Goal: Task Accomplishment & Management: Use online tool/utility

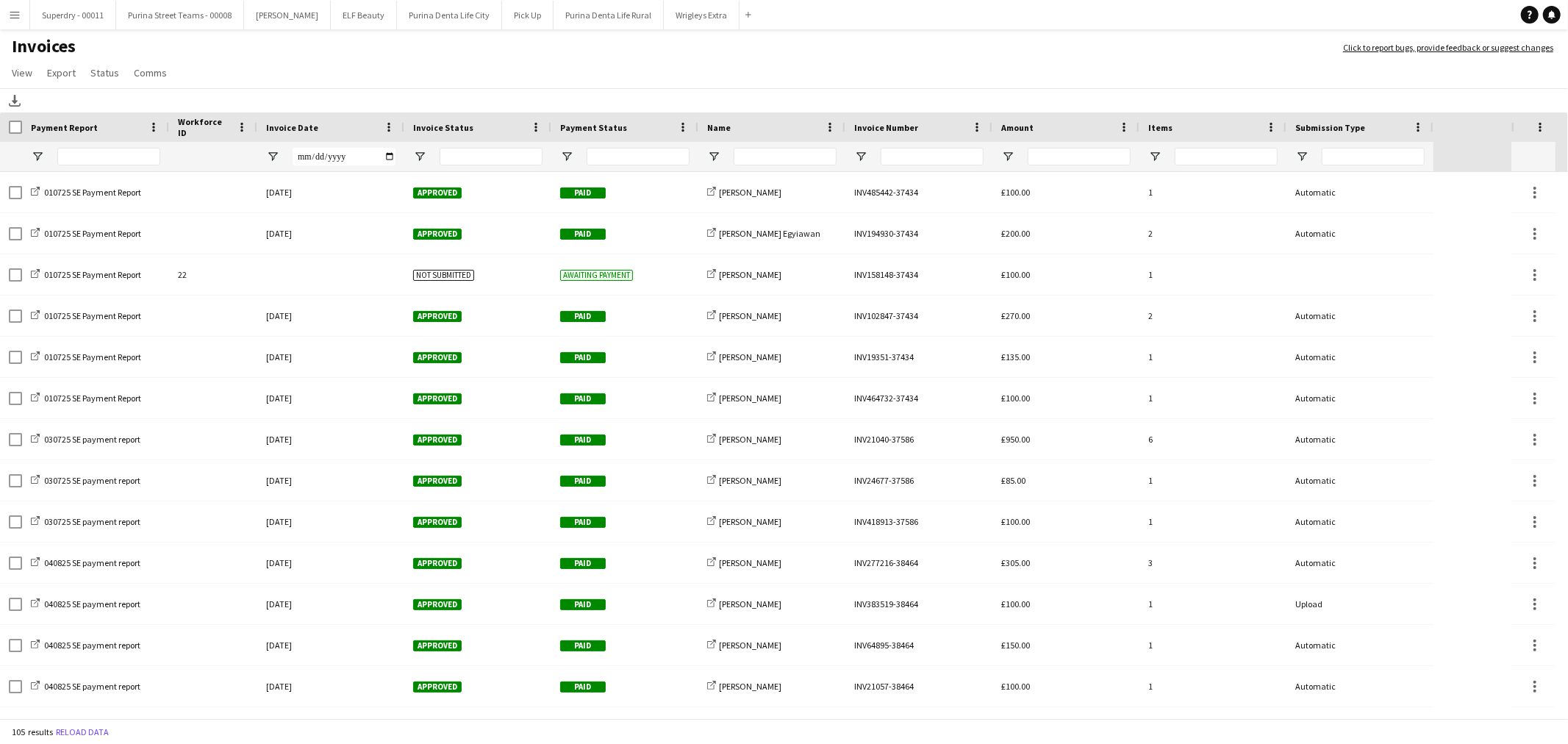
drag, startPoint x: 10, startPoint y: 12, endPoint x: 33, endPoint y: 112, distance: 102.6
click at [10, 12] on app-icon "Menu" at bounding box center [15, 15] width 12 height 12
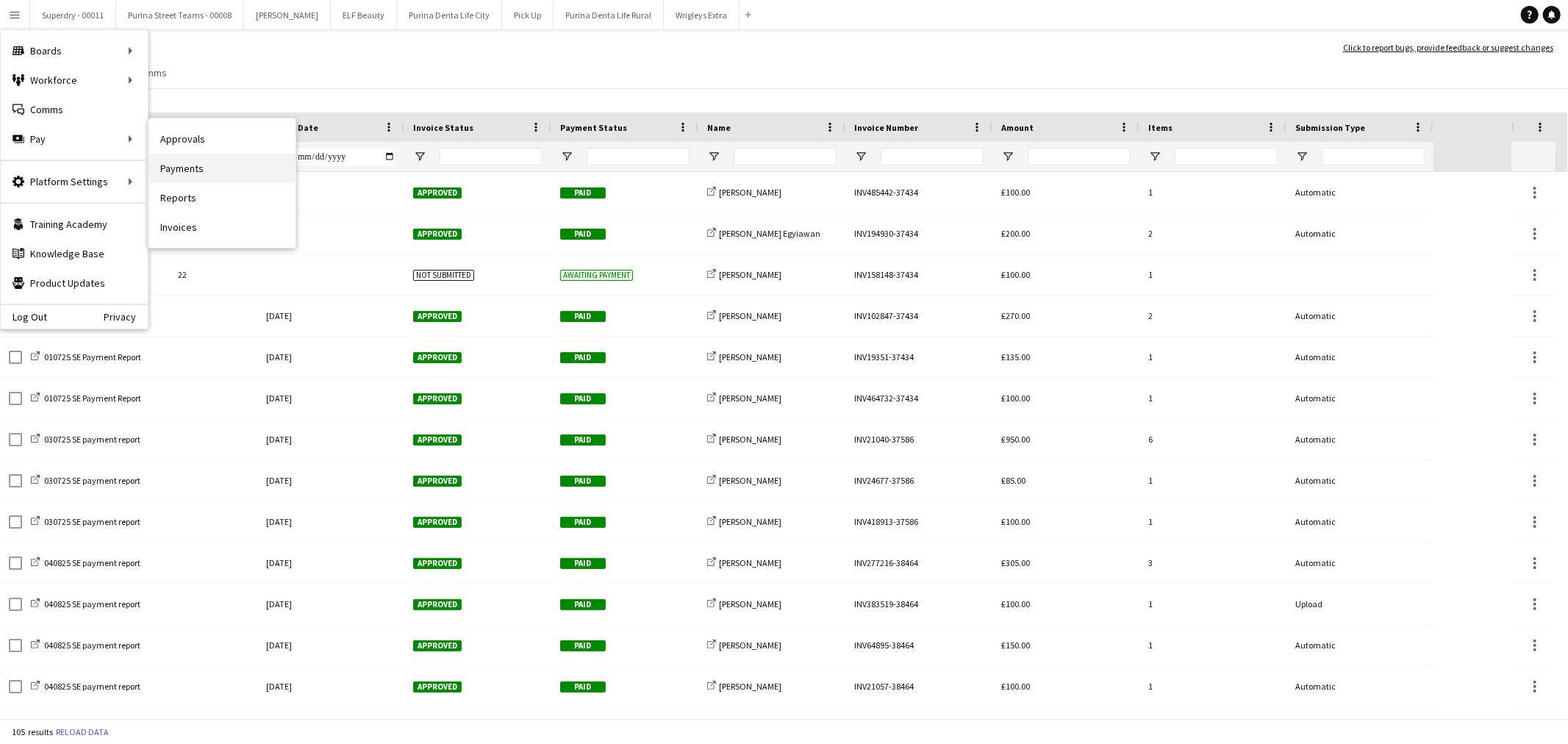
click at [200, 171] on link "Payments" at bounding box center [222, 168] width 147 height 30
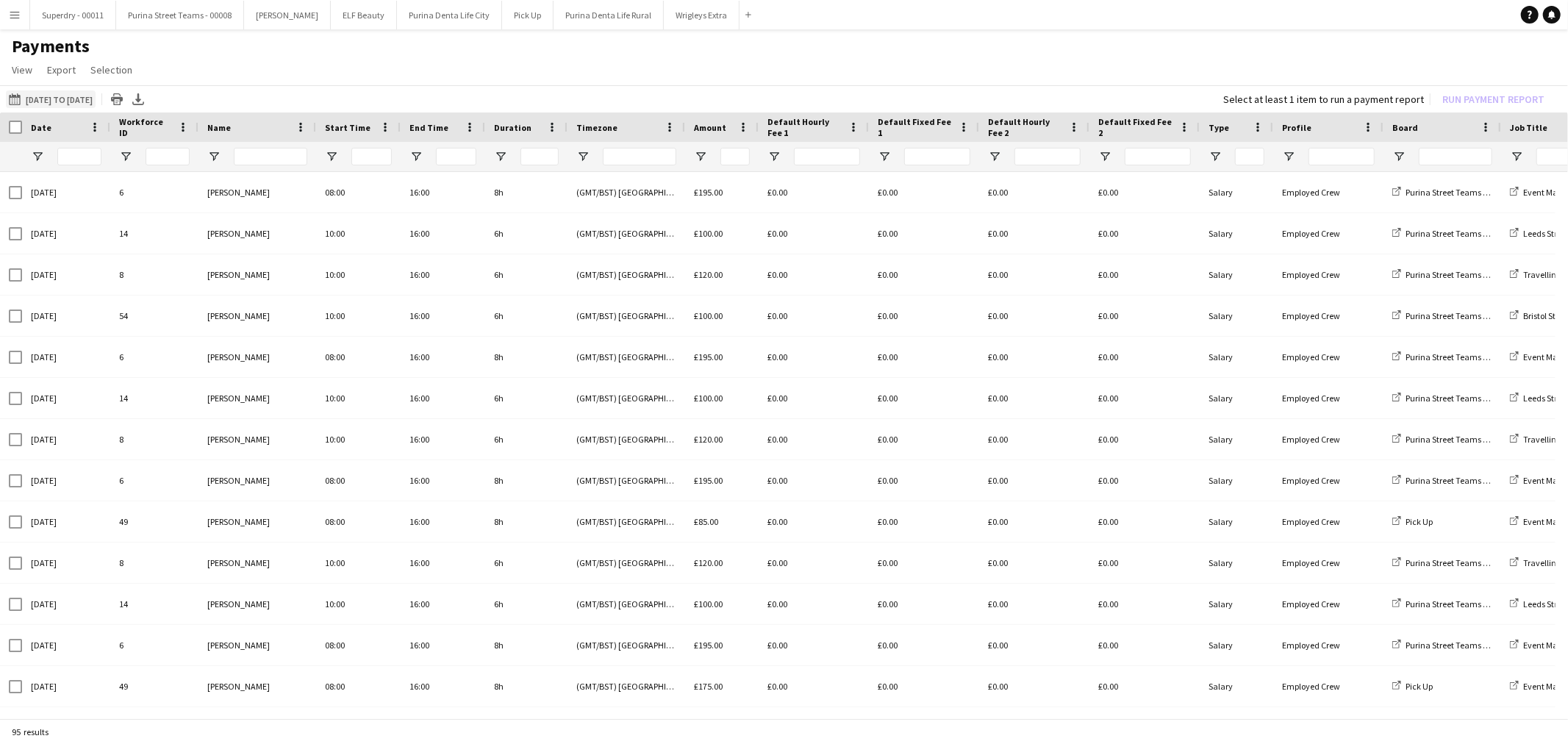
click at [60, 94] on button "[DATE] to [DATE] [DATE] to [DATE]" at bounding box center [50, 99] width 89 height 18
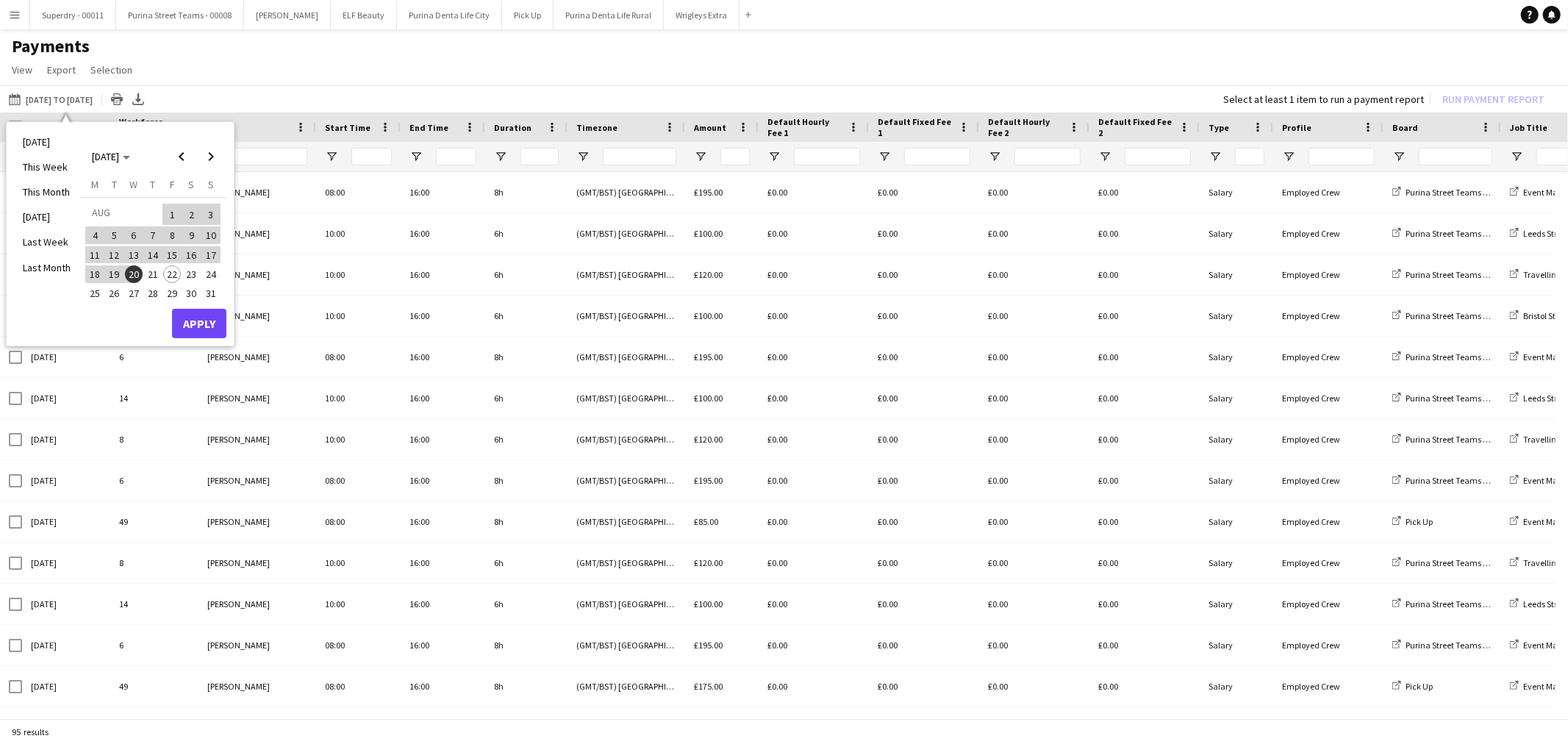
click at [173, 208] on span "1" at bounding box center [172, 214] width 18 height 21
click at [174, 273] on span "22" at bounding box center [172, 274] width 18 height 18
click at [207, 321] on button "Apply" at bounding box center [200, 324] width 55 height 30
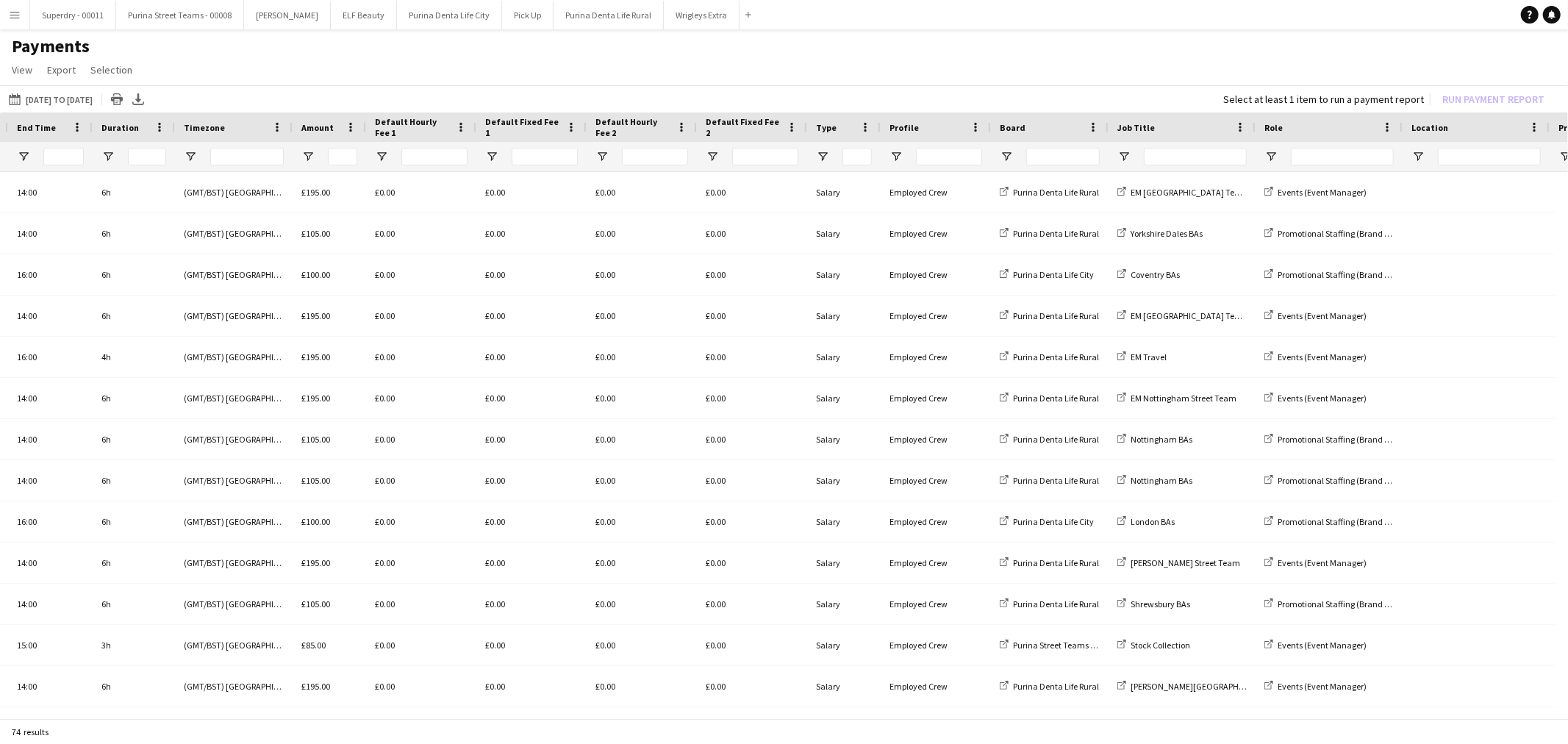
scroll to position [0, 394]
click at [881, 157] on div at bounding box center [934, 157] width 110 height 30
click at [891, 157] on span "Open Filter Menu" at bounding box center [895, 157] width 13 height 13
type input "**********"
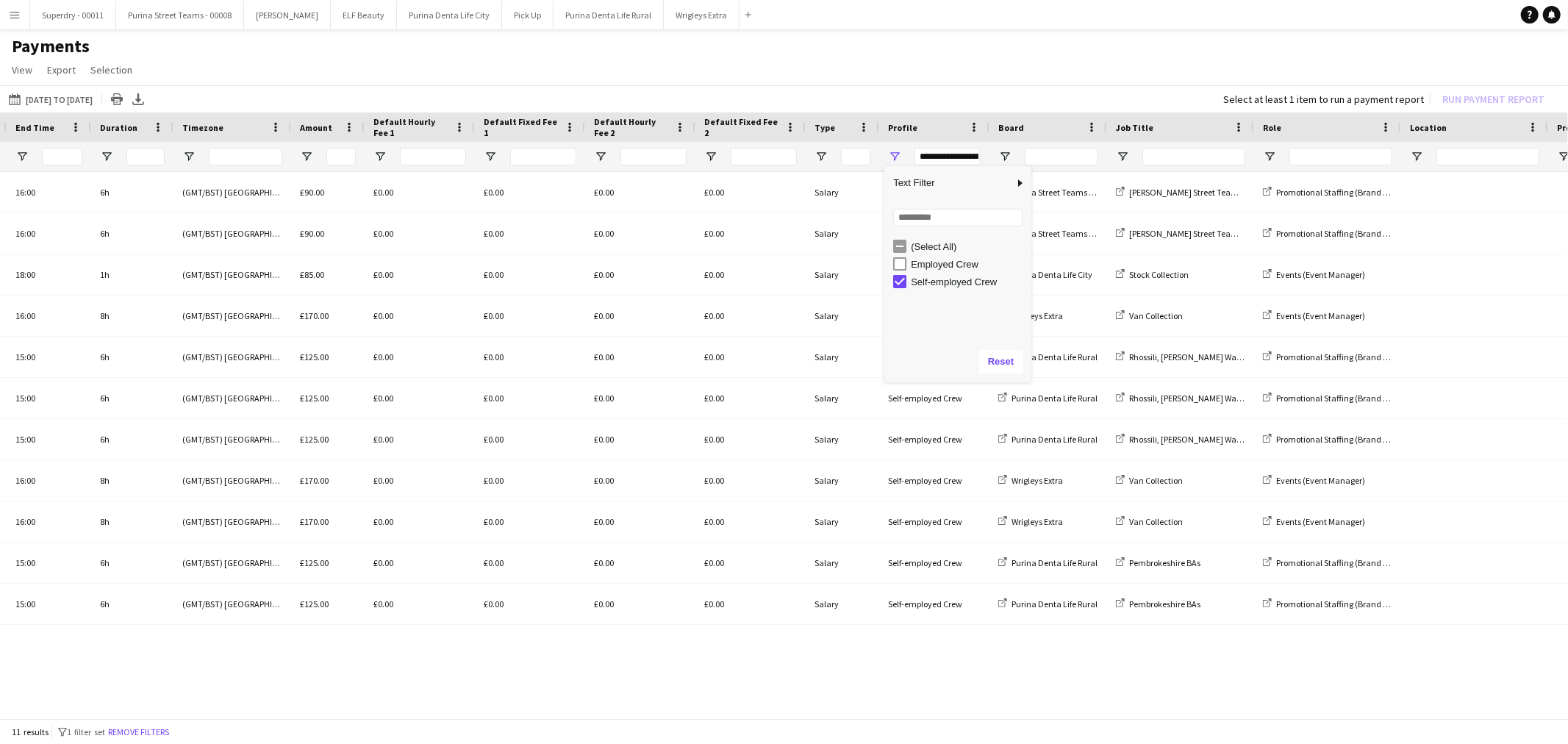
click at [865, 85] on div "[DATE] to [DATE] [DATE] to [DATE] [DATE] This Week This Month [DATE] Last Week …" at bounding box center [784, 98] width 1568 height 27
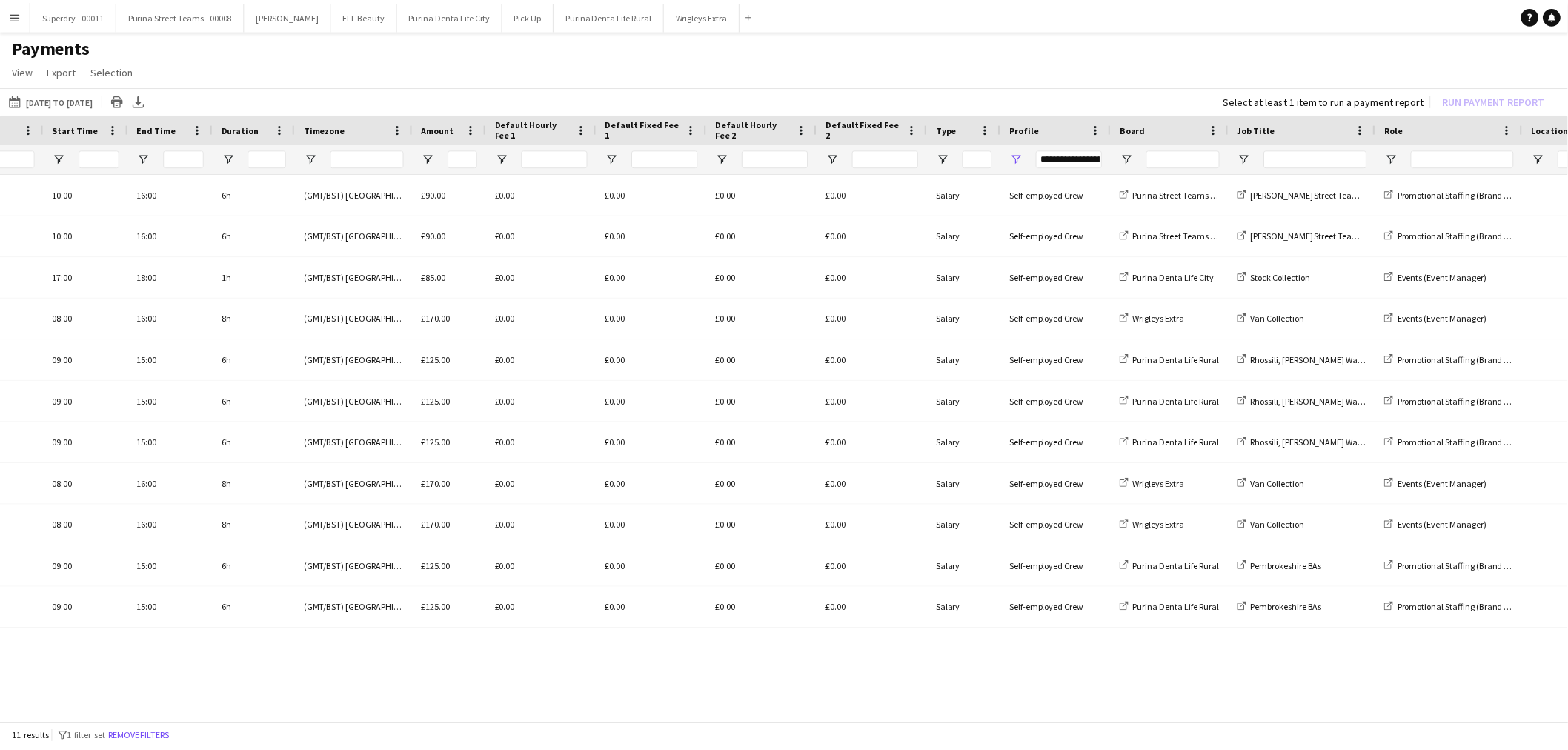
scroll to position [0, 0]
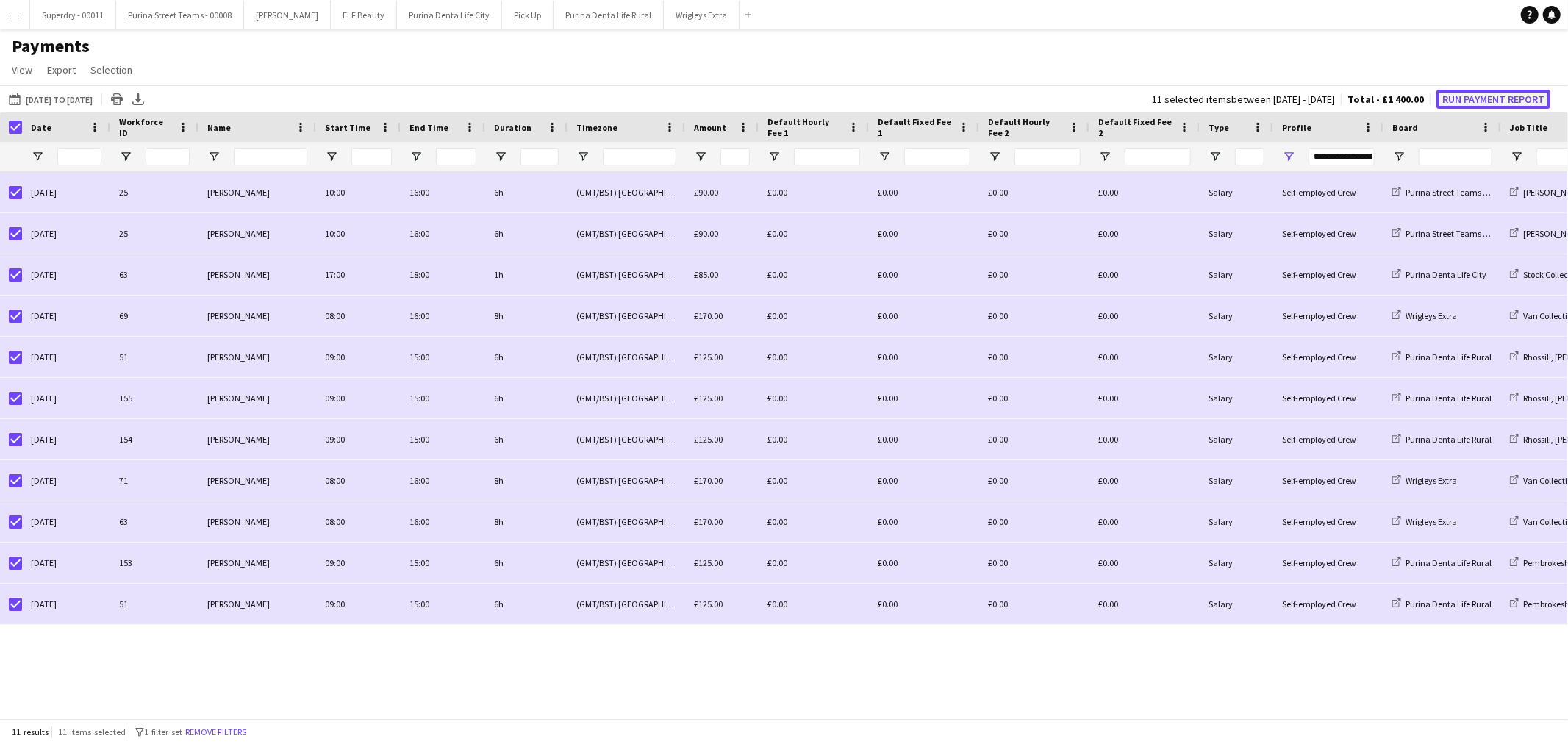
click at [1476, 97] on button "Run Payment Report" at bounding box center [1493, 99] width 114 height 19
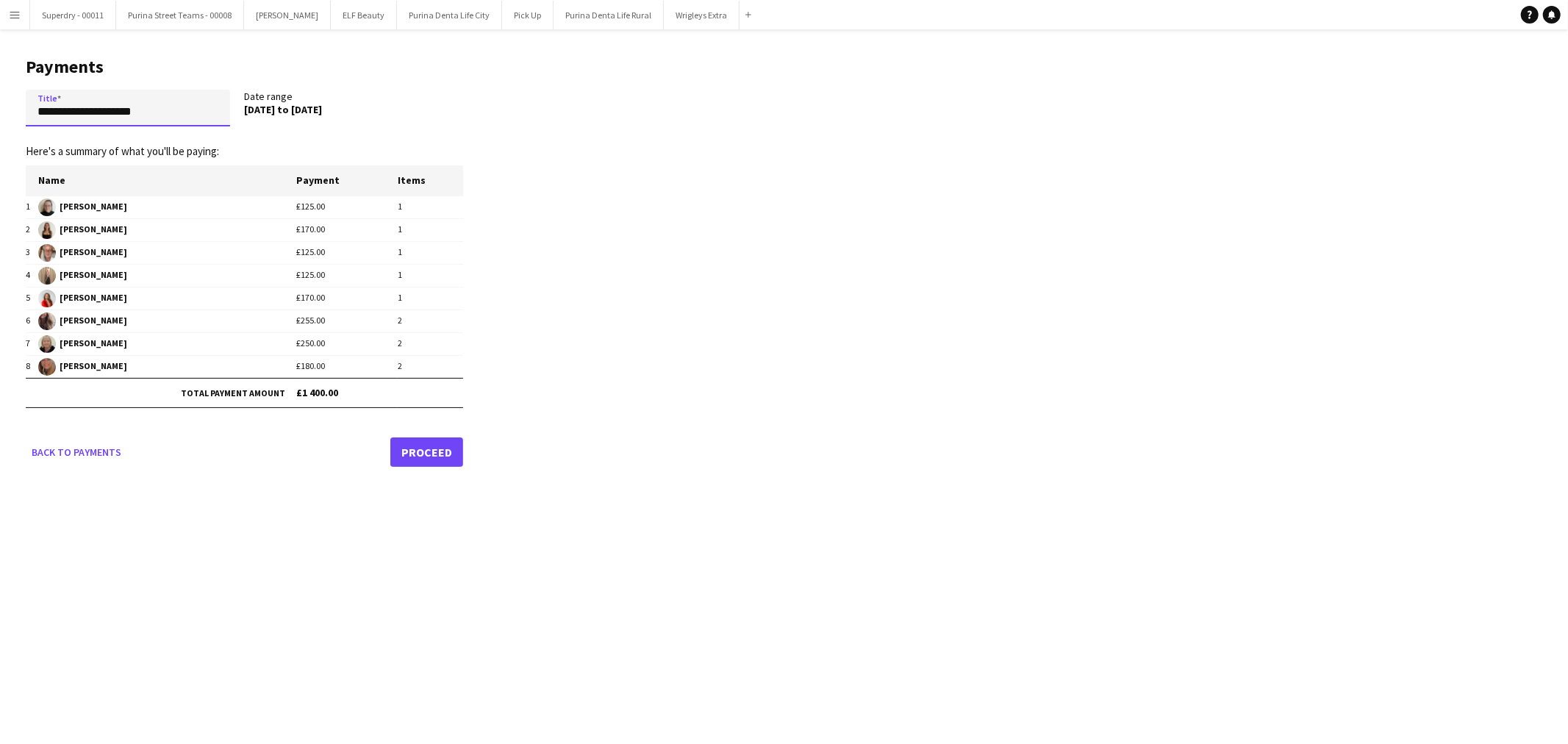
drag, startPoint x: 69, startPoint y: 111, endPoint x: 31, endPoint y: 111, distance: 38.0
click at [31, 111] on input "**********" at bounding box center [128, 108] width 205 height 37
click at [69, 114] on input "**********" at bounding box center [128, 108] width 205 height 37
drag, startPoint x: 72, startPoint y: 112, endPoint x: 0, endPoint y: 106, distance: 72.2
click at [0, 106] on main "**********" at bounding box center [239, 259] width 478 height 460
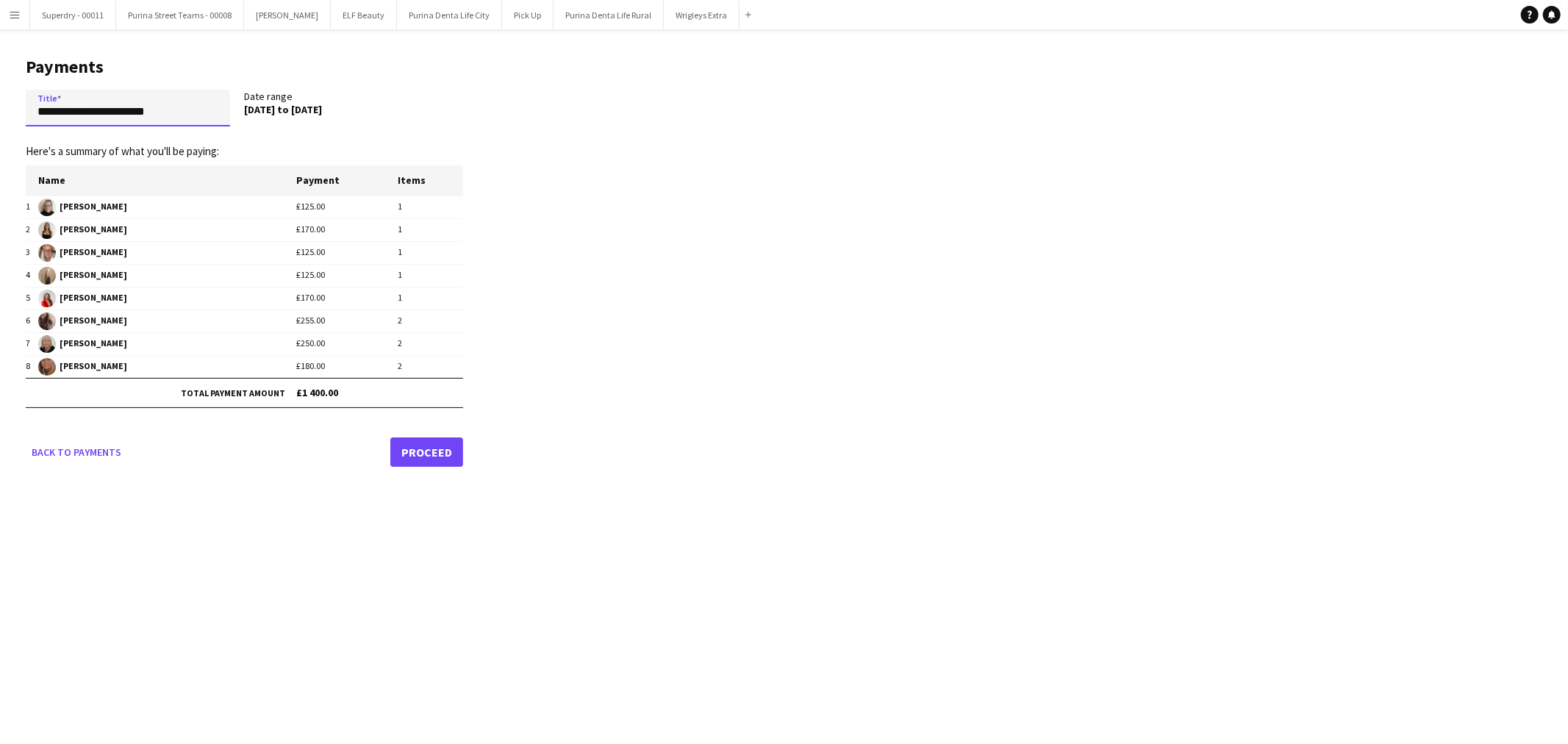
type input "**********"
click at [405, 447] on link "Proceed" at bounding box center [426, 452] width 73 height 30
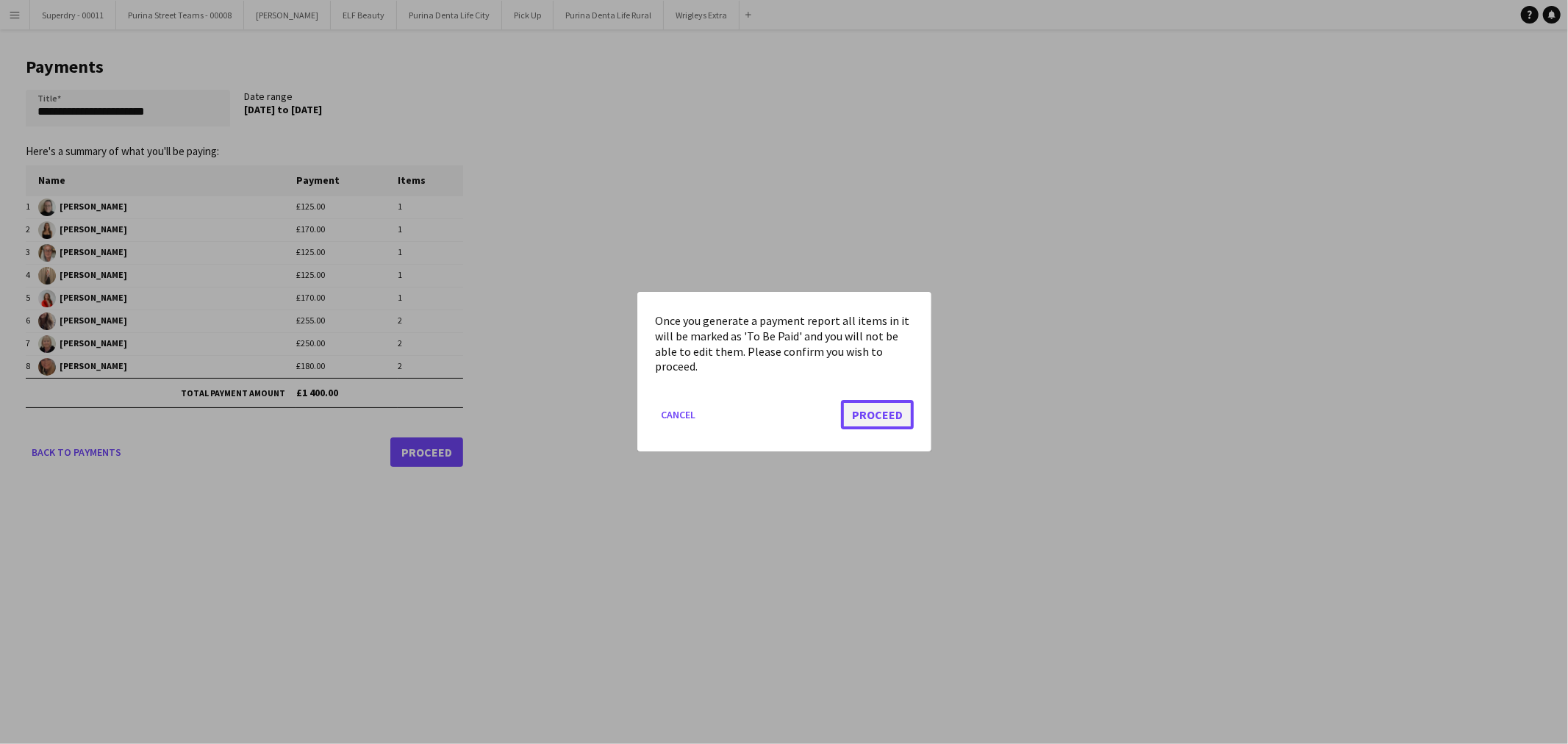
click at [851, 409] on button "Proceed" at bounding box center [877, 415] width 73 height 30
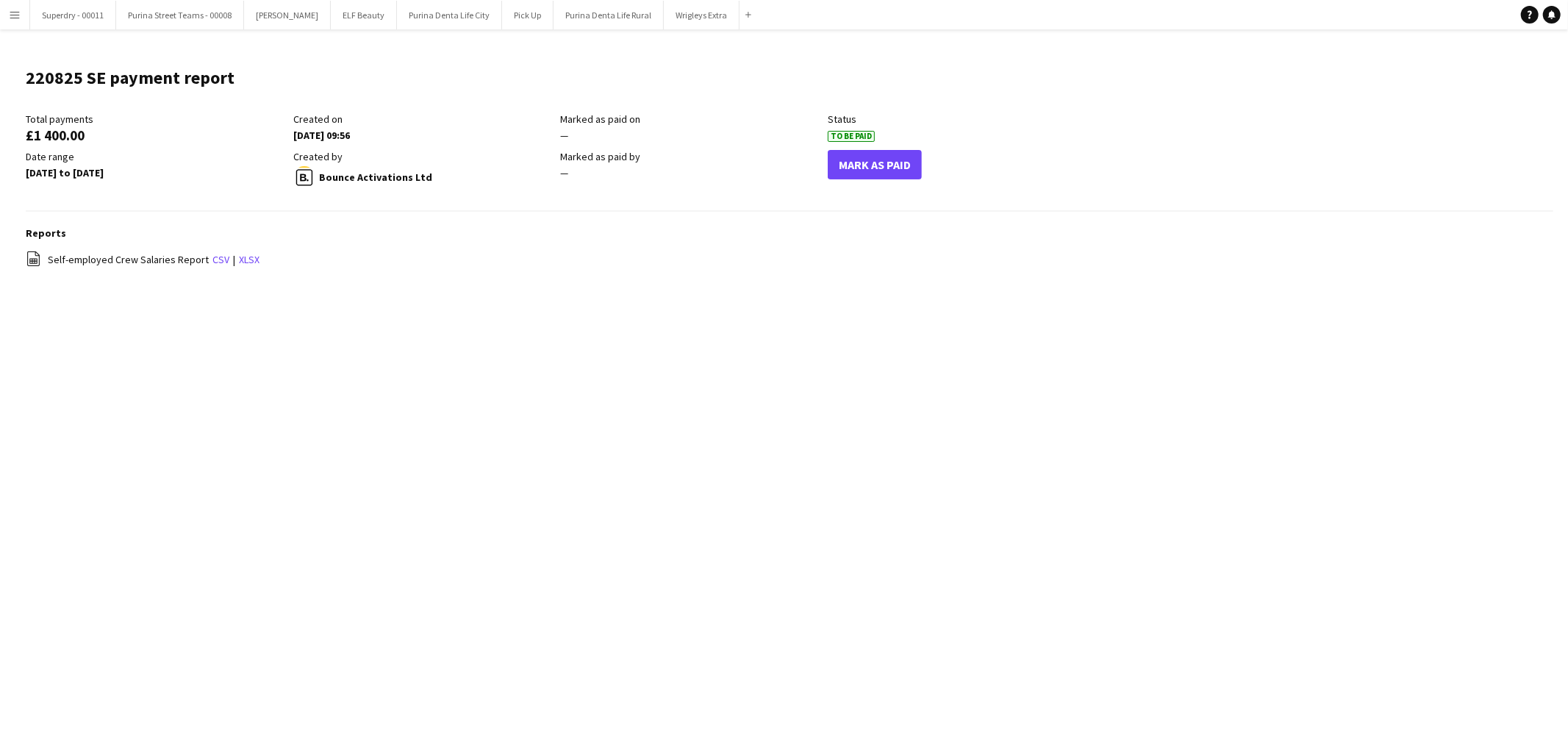
click at [10, 10] on app-icon "Menu" at bounding box center [15, 15] width 12 height 12
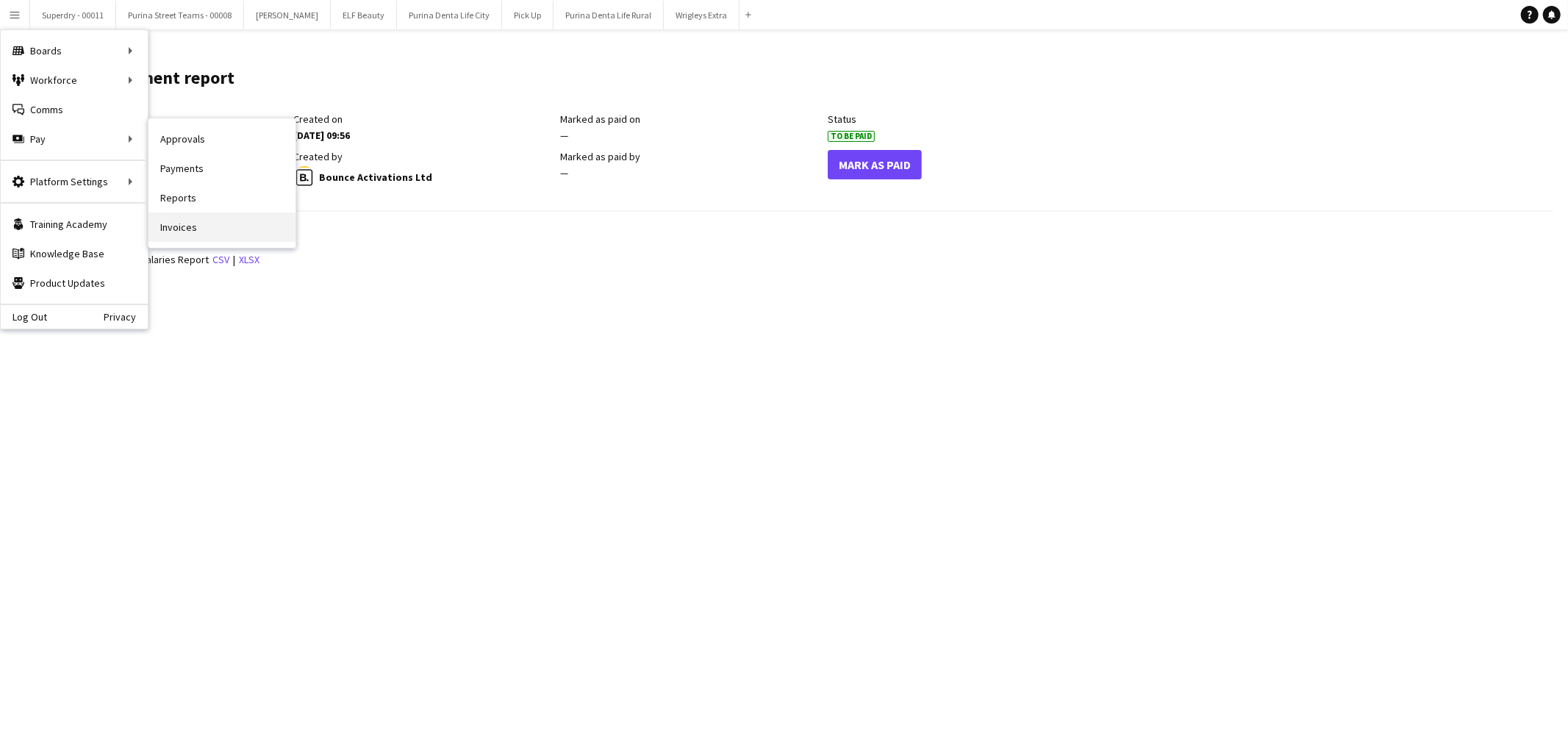
click at [196, 226] on link "Invoices" at bounding box center [222, 228] width 147 height 30
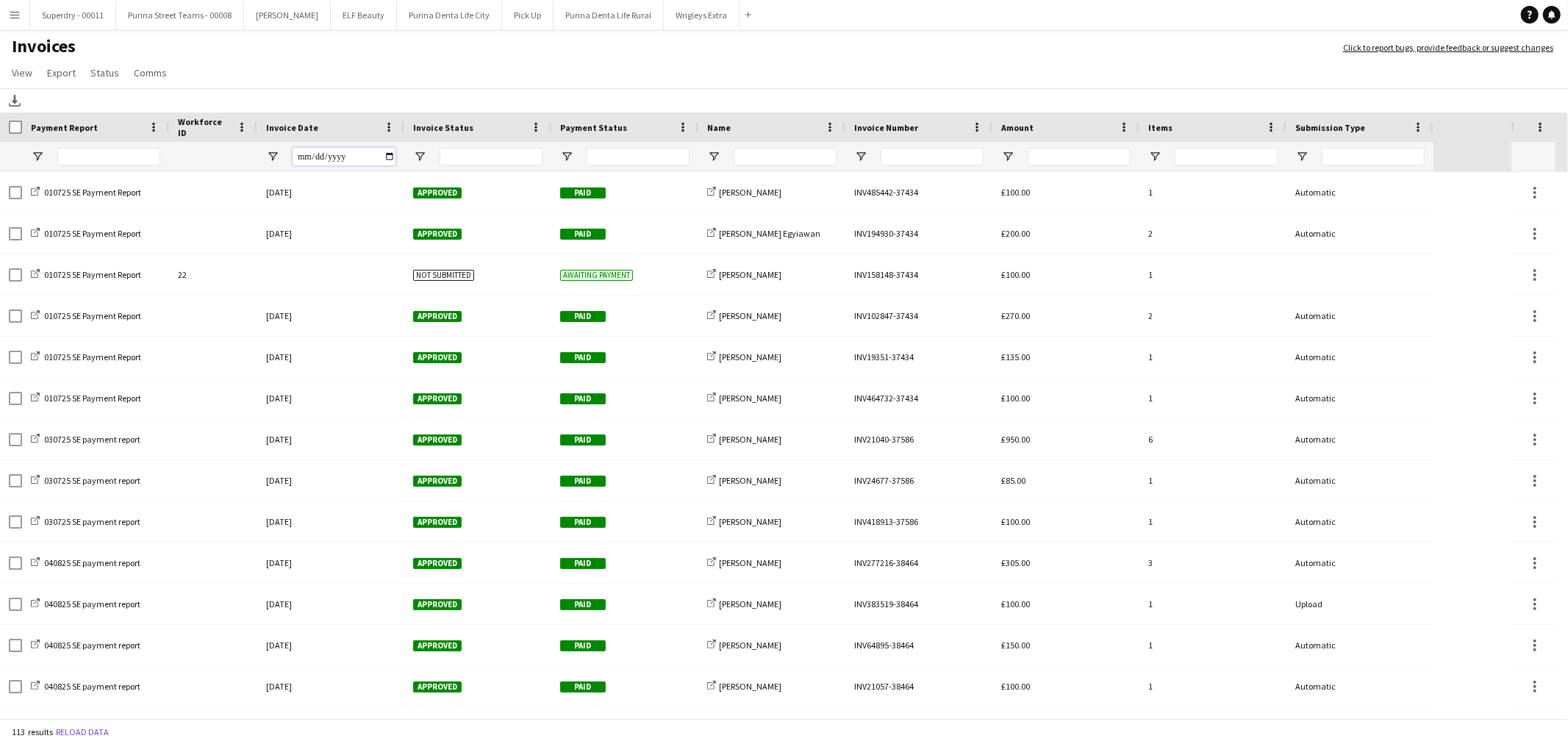
click at [309, 158] on input "Invoice Date Filter Input" at bounding box center [344, 157] width 103 height 18
click at [267, 159] on span "Open Filter Menu" at bounding box center [273, 157] width 13 height 13
click at [373, 208] on input "Filter Value" at bounding box center [329, 208] width 114 height 18
type input "**********"
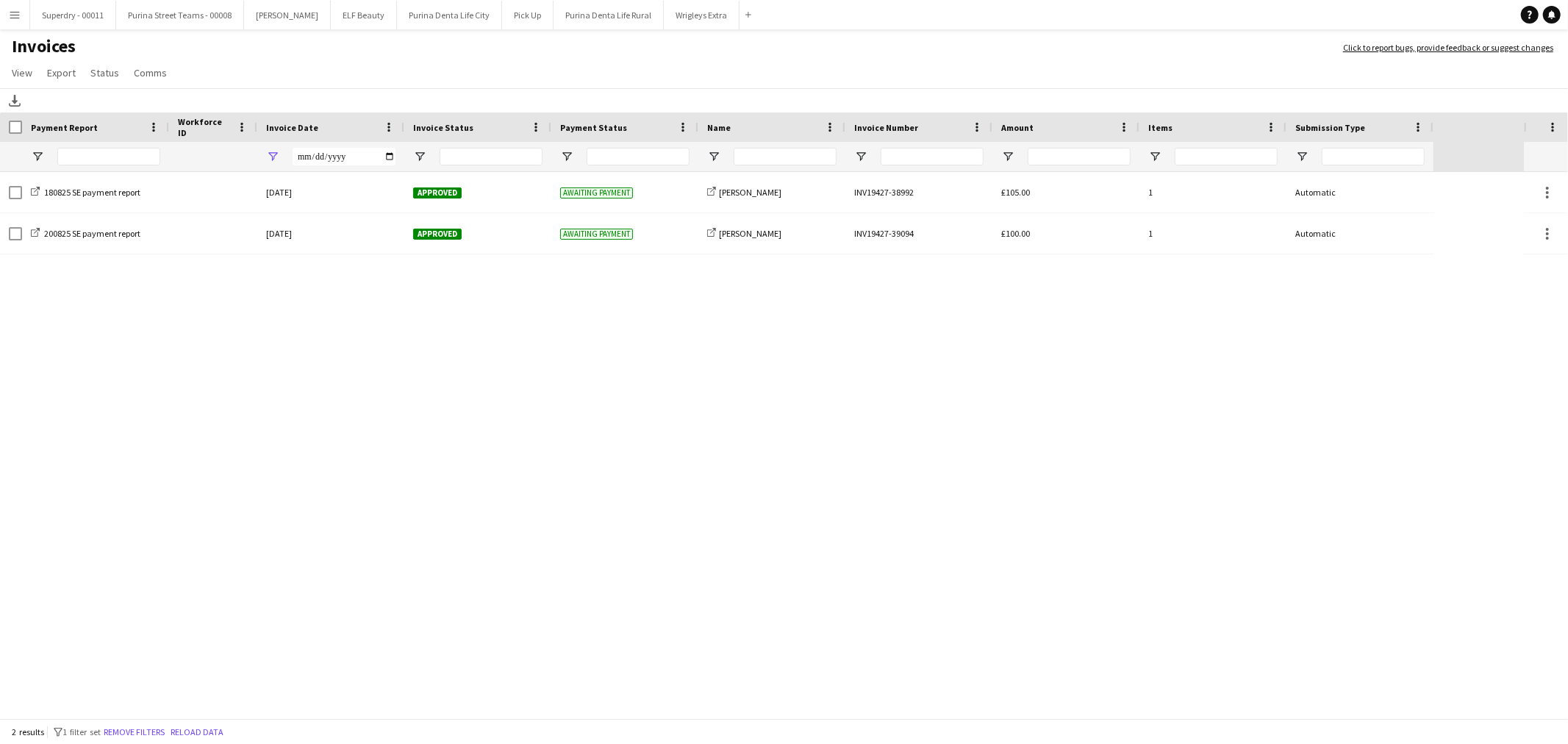
click at [349, 75] on app-page-menu "View Customise view Customise filters Reset Filters Reset View Reset All Export…" at bounding box center [784, 75] width 1568 height 28
click at [270, 157] on span "Open Filter Menu" at bounding box center [273, 157] width 13 height 13
click at [354, 315] on button "Reset" at bounding box center [364, 314] width 44 height 24
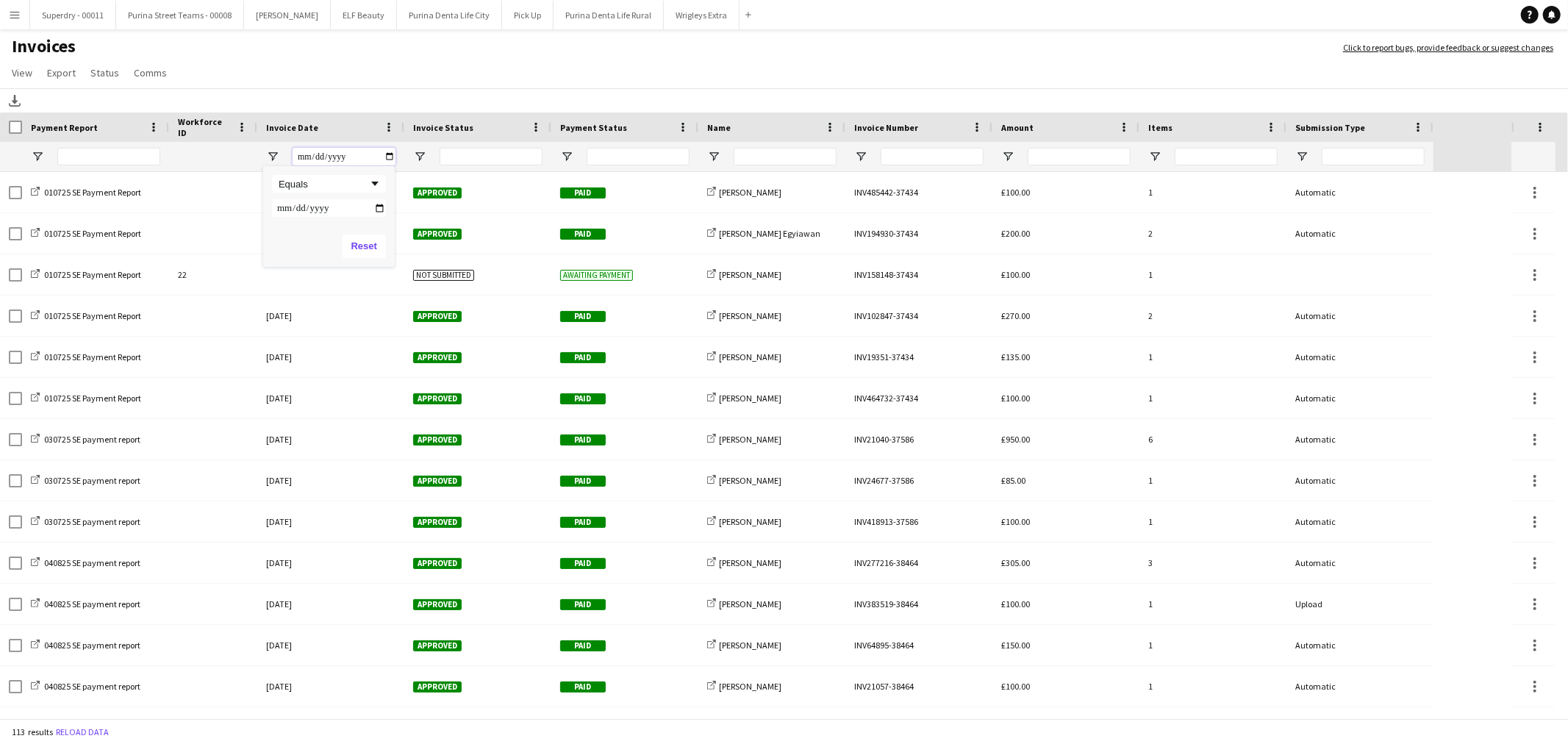
click at [352, 155] on input "Invoice Date Filter Input" at bounding box center [344, 157] width 103 height 18
click at [387, 154] on input "Invoice Date Filter Input" at bounding box center [344, 157] width 103 height 18
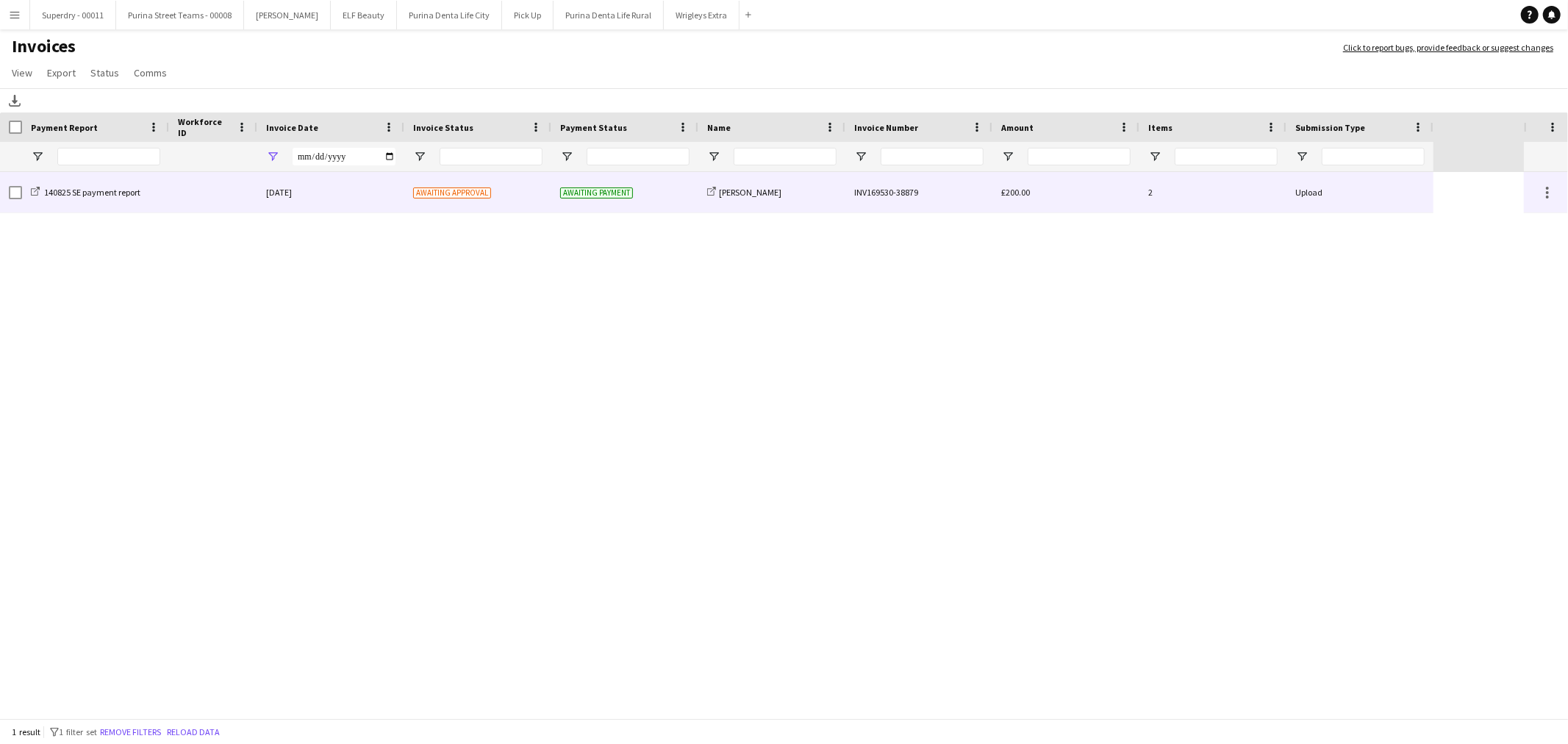
click at [332, 200] on div "[DATE]" at bounding box center [330, 192] width 147 height 41
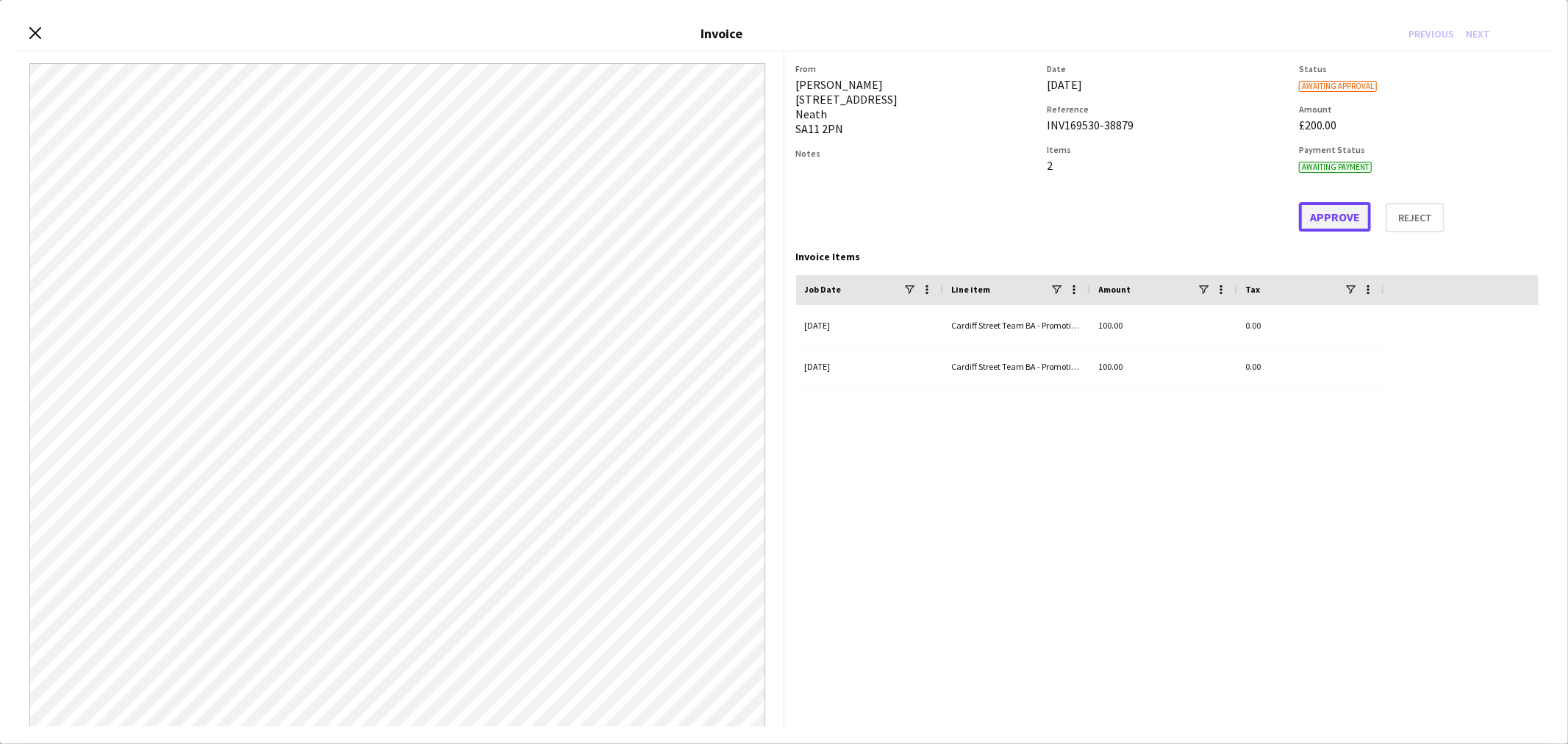
click at [1305, 222] on button "Approve" at bounding box center [1335, 217] width 72 height 30
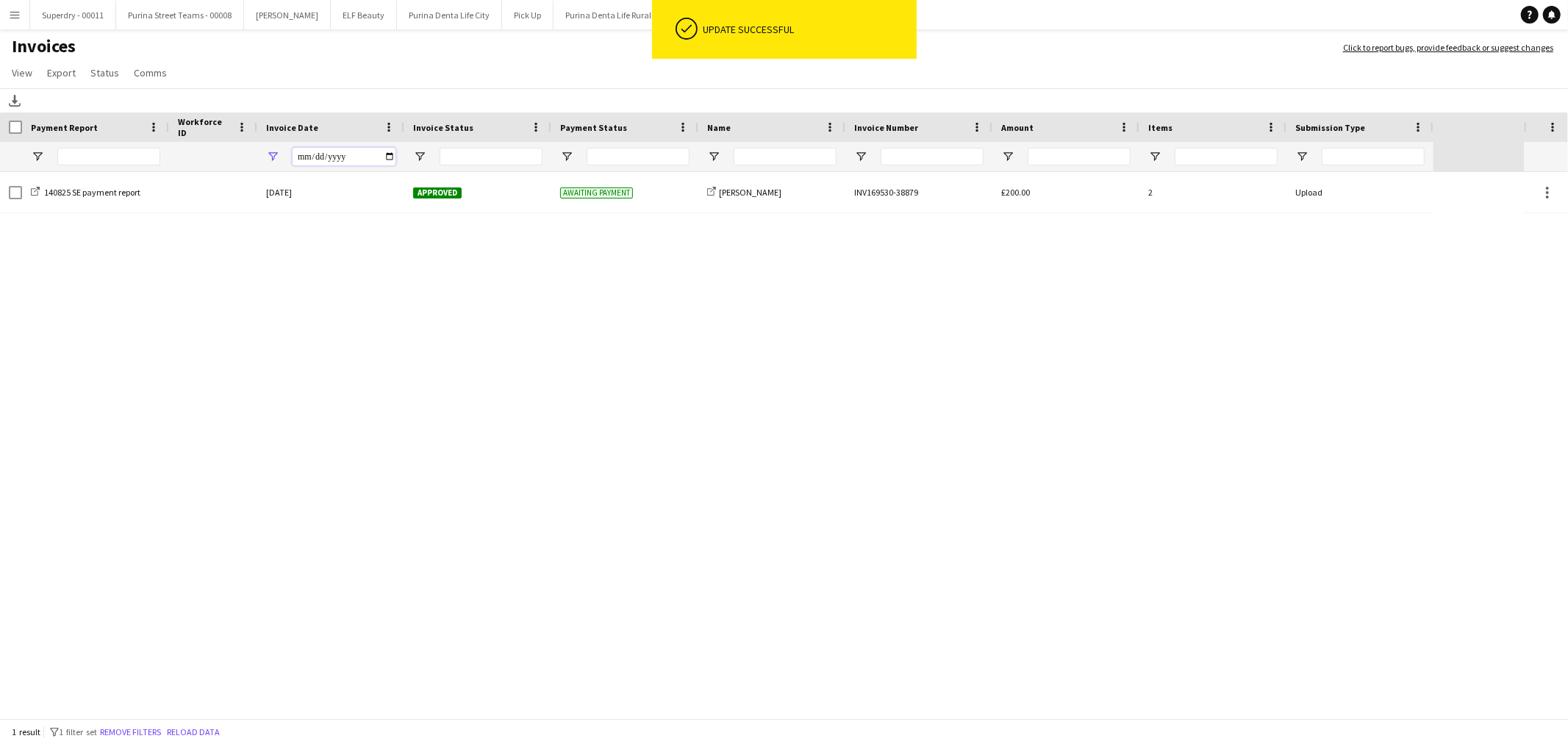
click at [389, 156] on input "**********" at bounding box center [344, 157] width 103 height 18
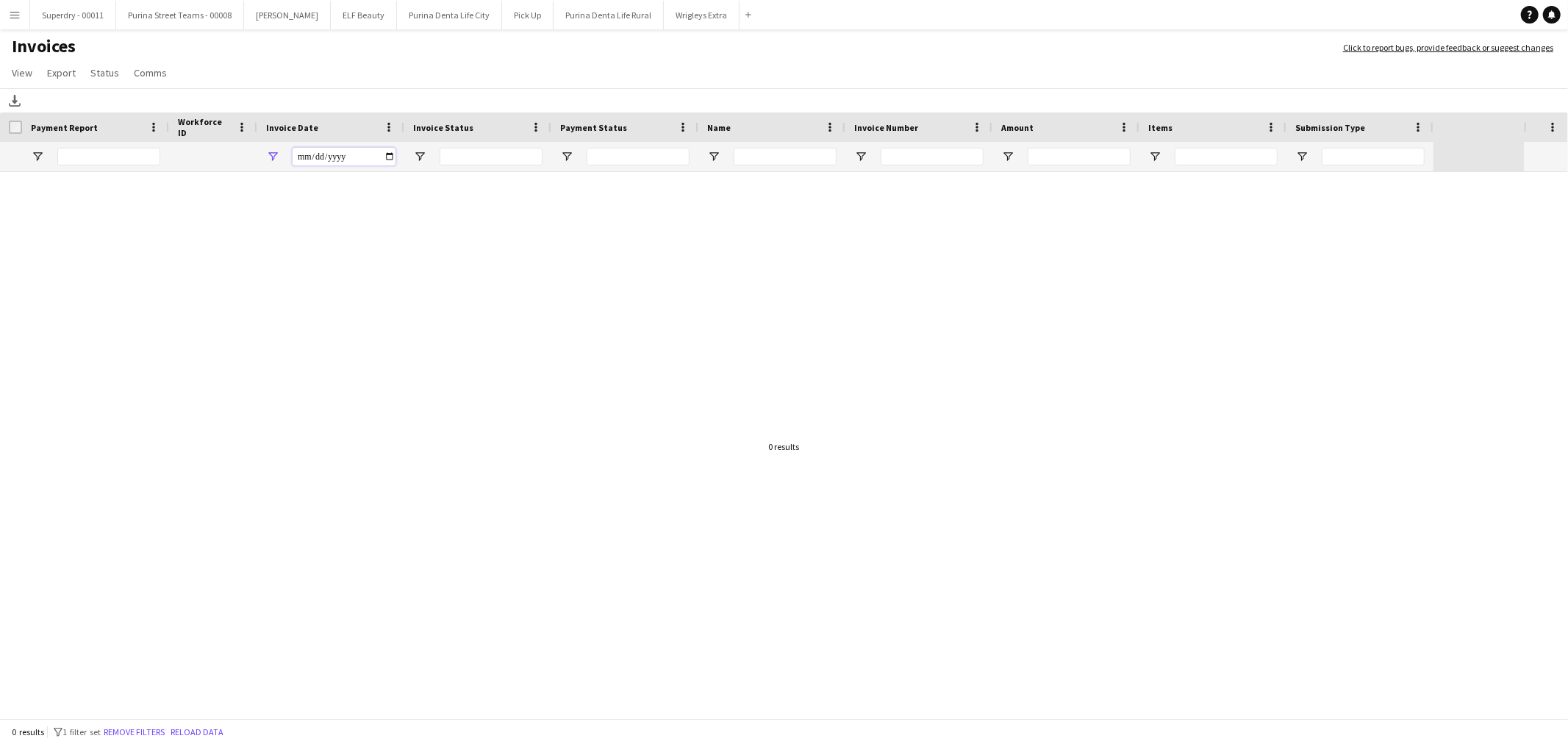
click at [393, 157] on input "**********" at bounding box center [344, 157] width 103 height 18
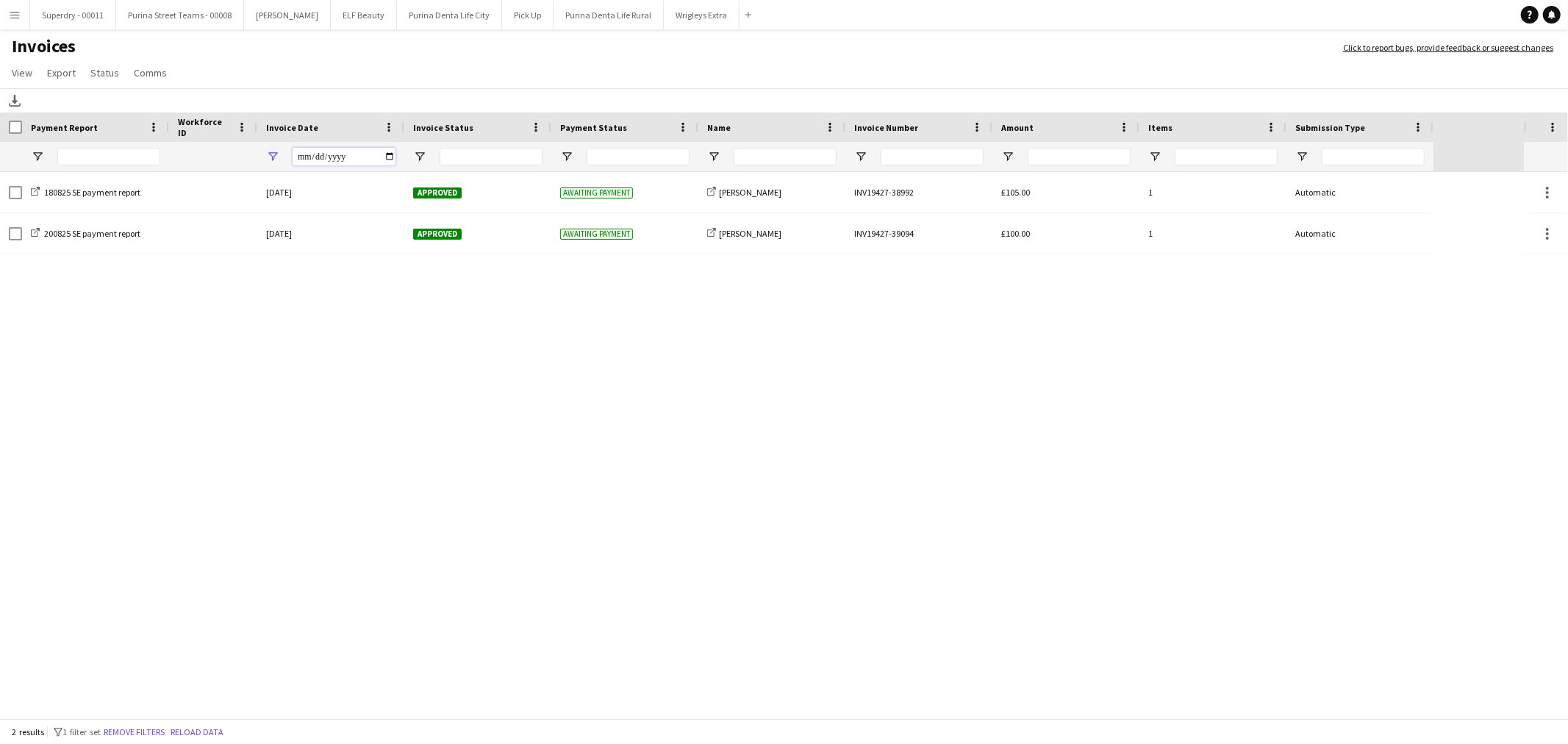
click at [384, 154] on input "**********" at bounding box center [344, 157] width 103 height 18
type input "**********"
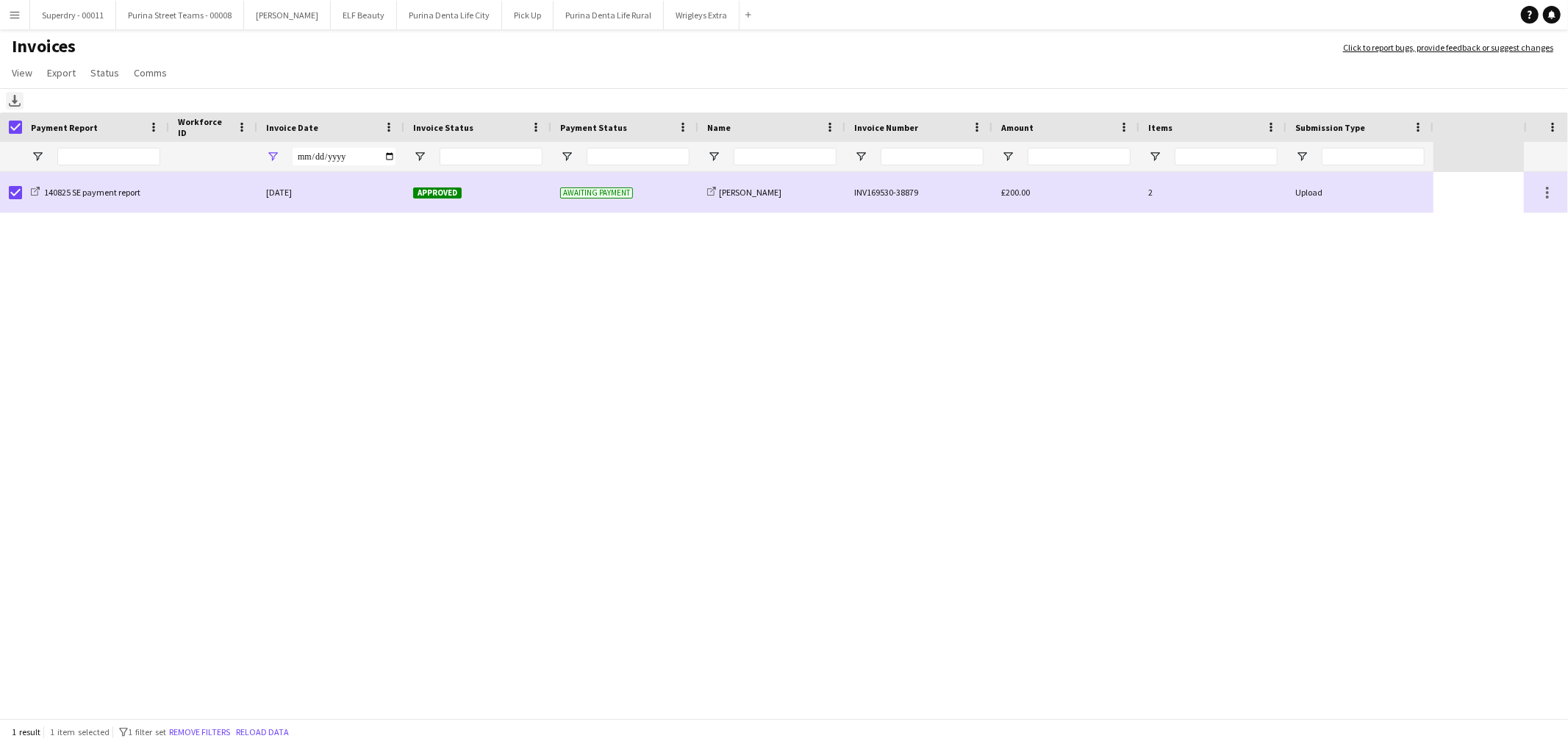
click at [12, 100] on icon "Download" at bounding box center [15, 100] width 12 height 12
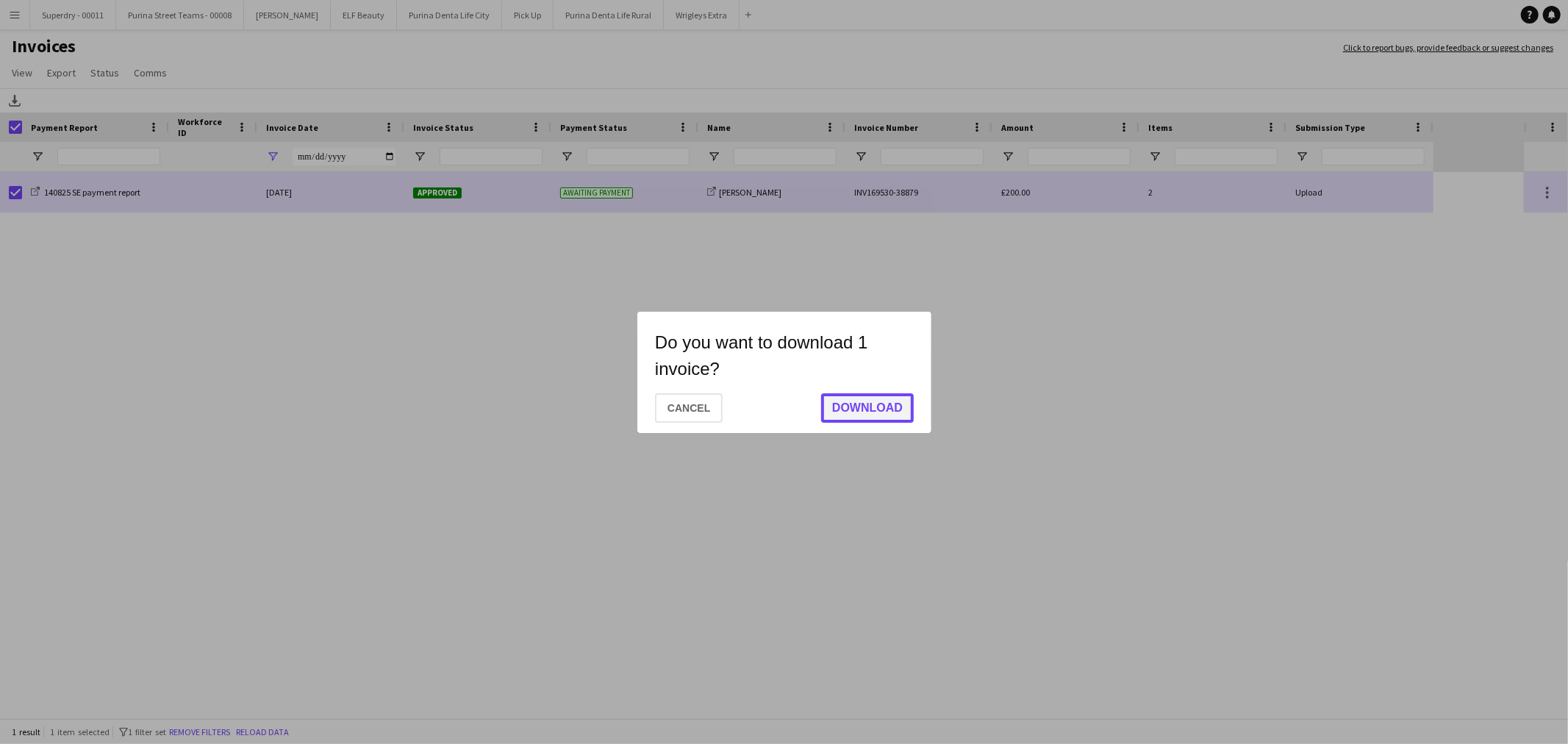
click at [865, 412] on button "Download" at bounding box center [867, 408] width 92 height 30
click at [858, 410] on mat-dialog-actions "Cancel Save" at bounding box center [785, 406] width 259 height 51
click at [884, 412] on button "Save" at bounding box center [887, 406] width 53 height 30
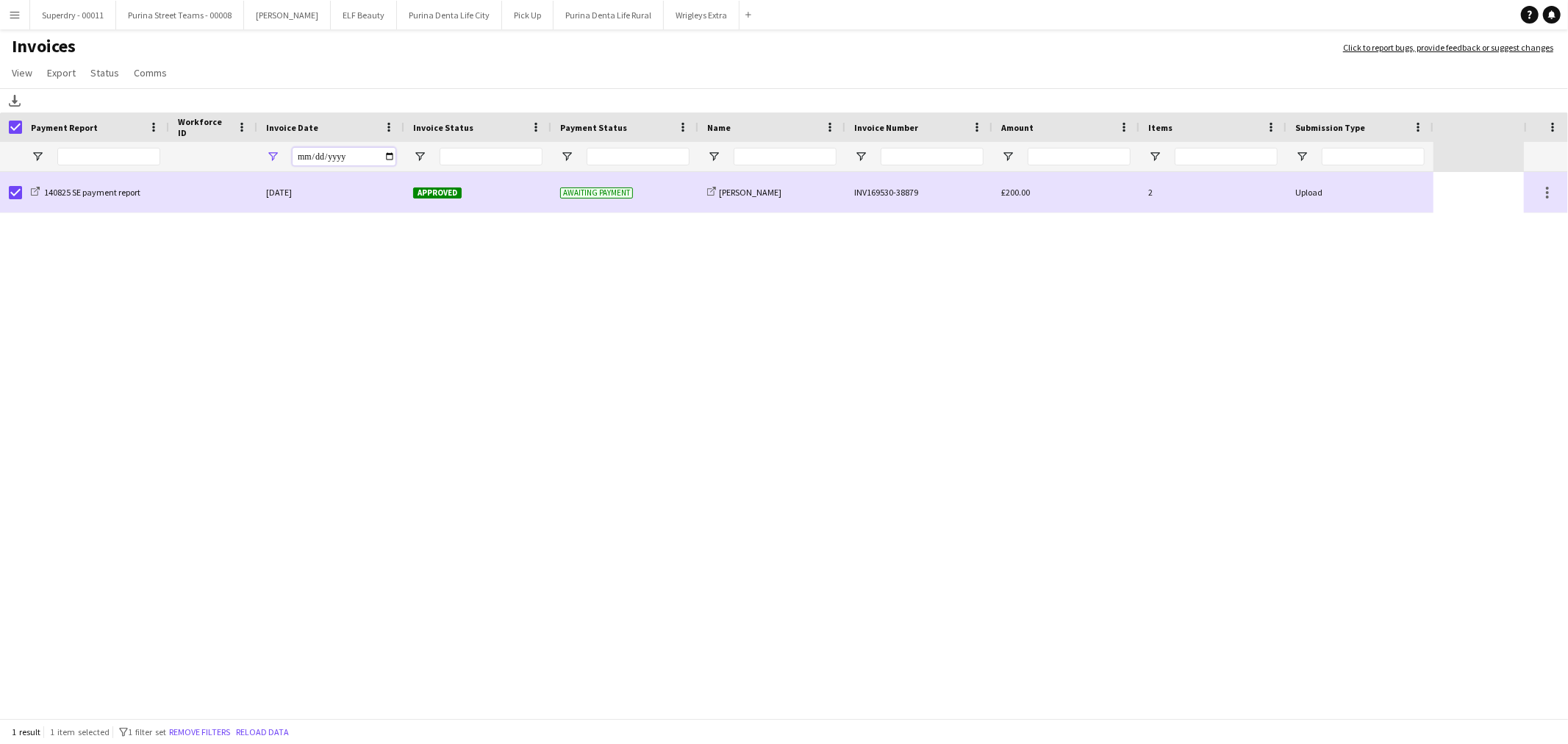
click at [385, 155] on input "**********" at bounding box center [344, 157] width 103 height 18
click at [268, 152] on span "Open Filter Menu" at bounding box center [273, 157] width 13 height 13
click at [362, 313] on button "Reset" at bounding box center [364, 314] width 44 height 24
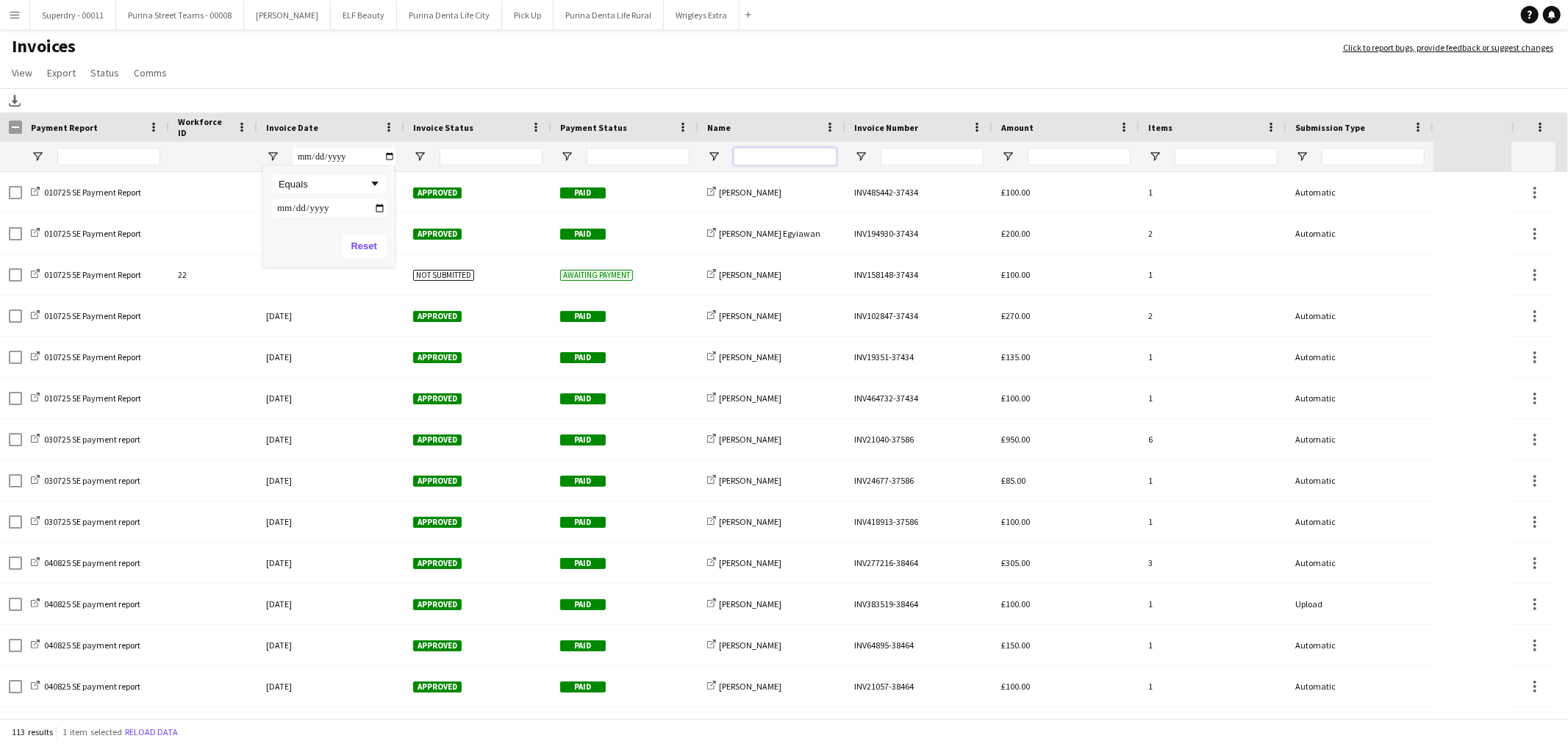
click at [763, 154] on input "Name Filter Input" at bounding box center [785, 157] width 103 height 18
type input "******"
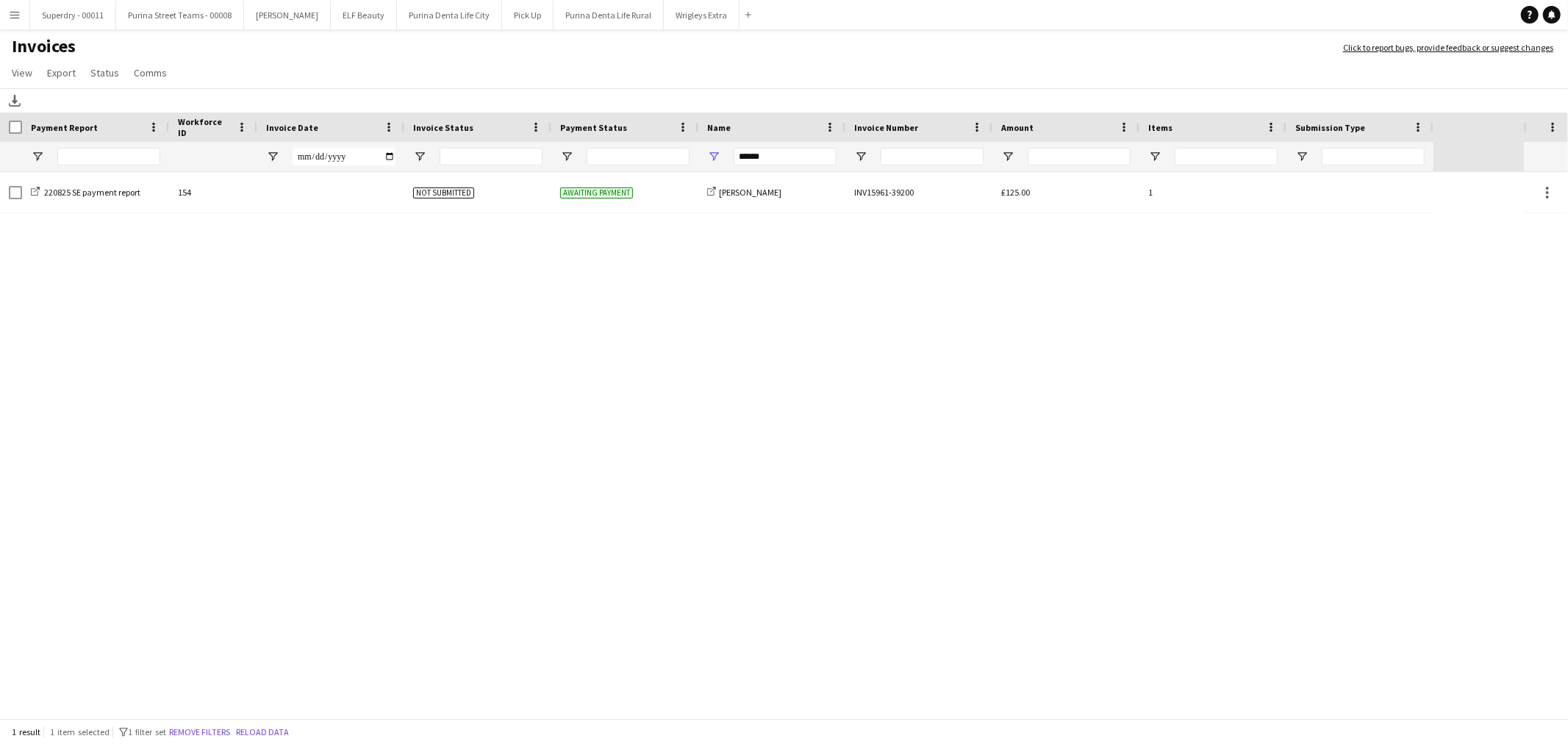
click at [10, 18] on app-icon "Menu" at bounding box center [15, 15] width 12 height 12
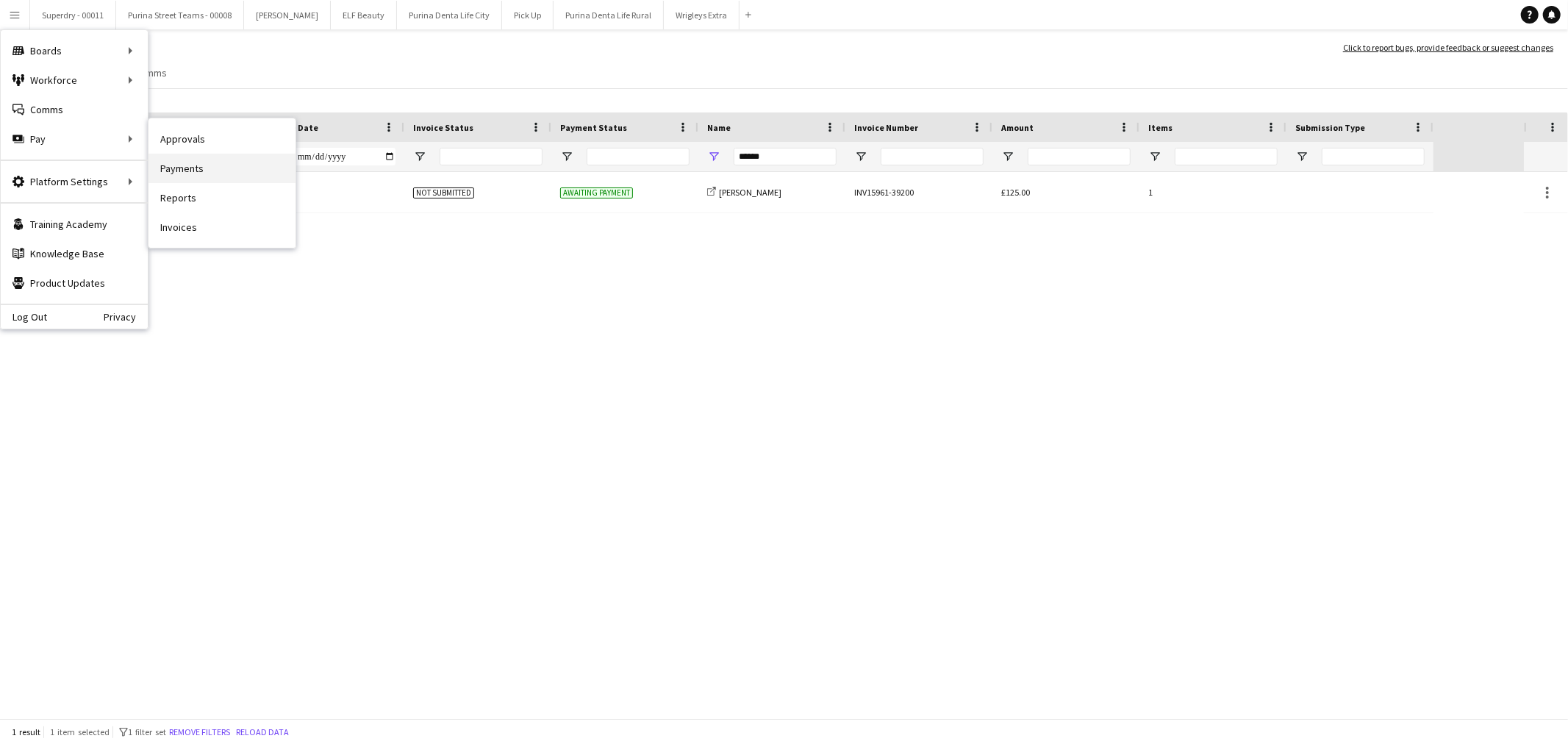
click at [219, 165] on link "Payments" at bounding box center [222, 168] width 147 height 30
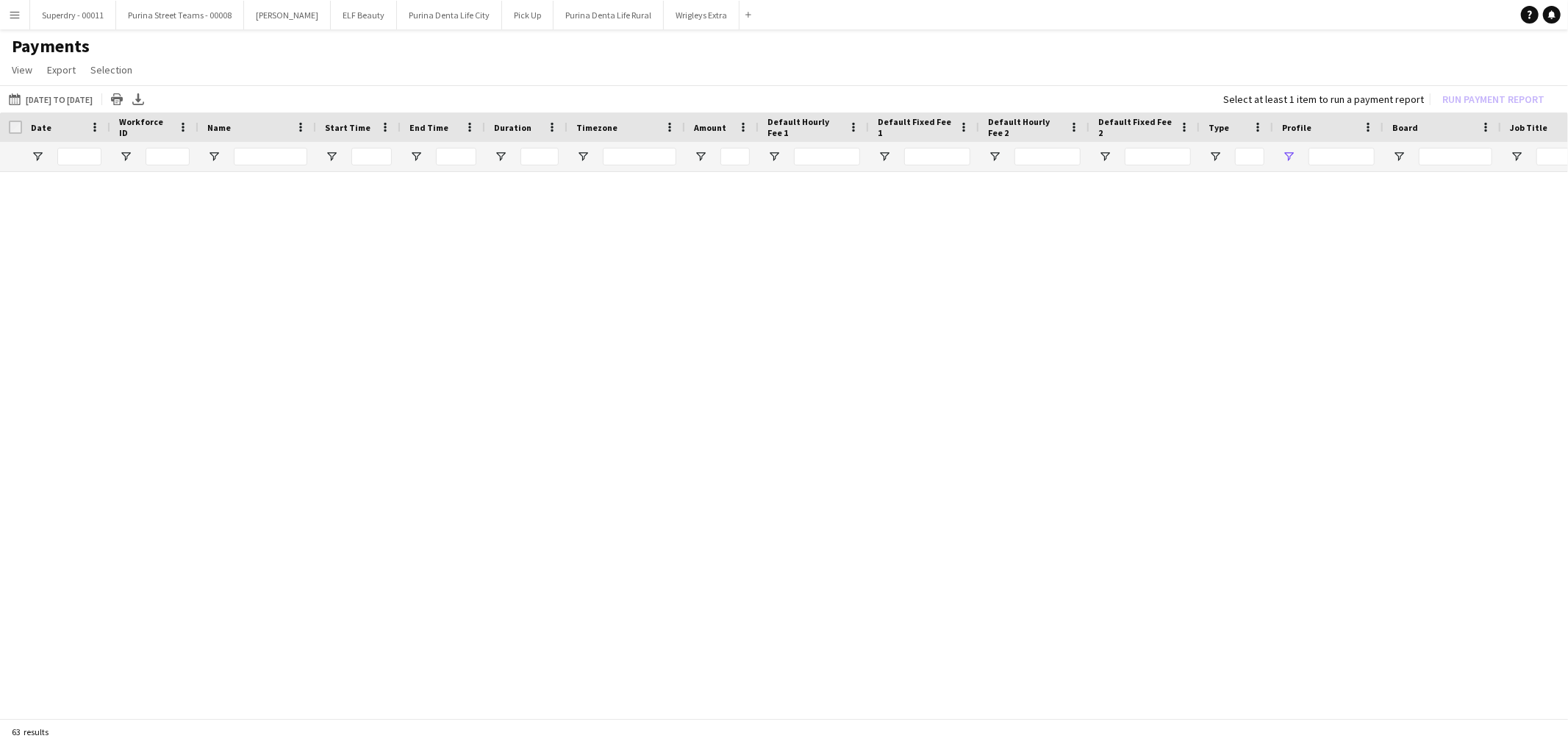
type input "***"
click at [16, 11] on app-icon "Menu" at bounding box center [15, 15] width 12 height 12
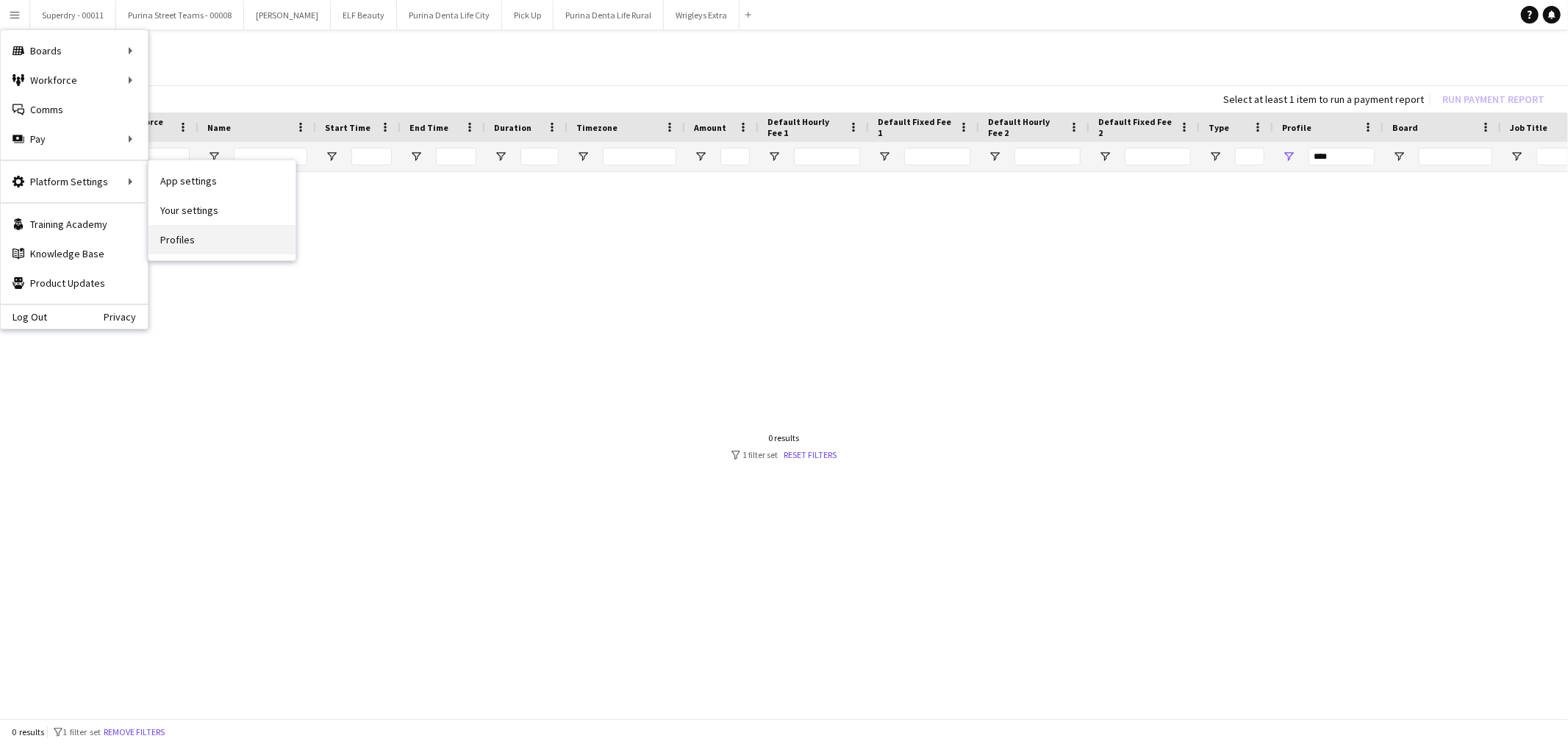
click at [212, 246] on link "Profiles" at bounding box center [222, 239] width 147 height 30
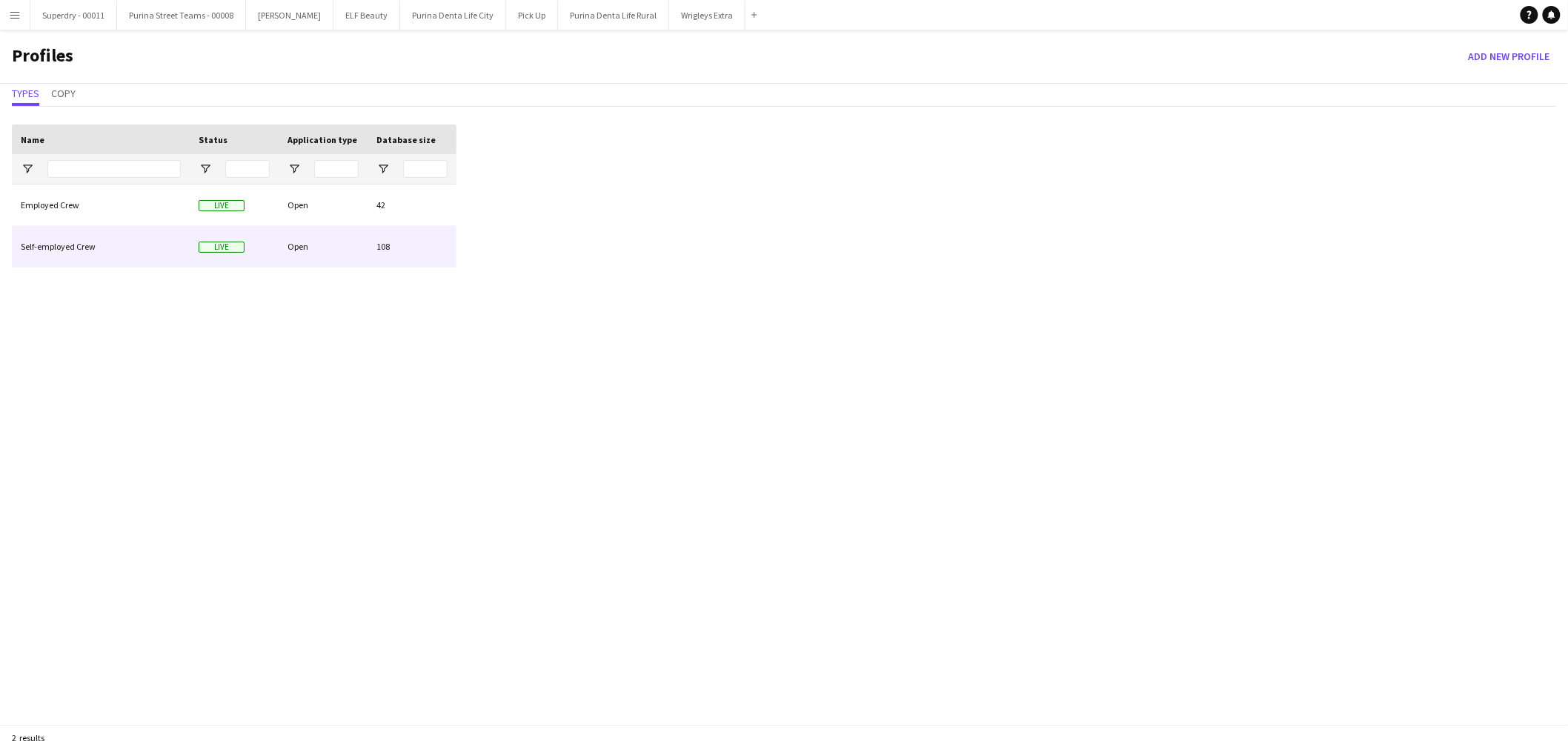
click at [69, 238] on div "Self-employed Crew" at bounding box center [101, 246] width 178 height 41
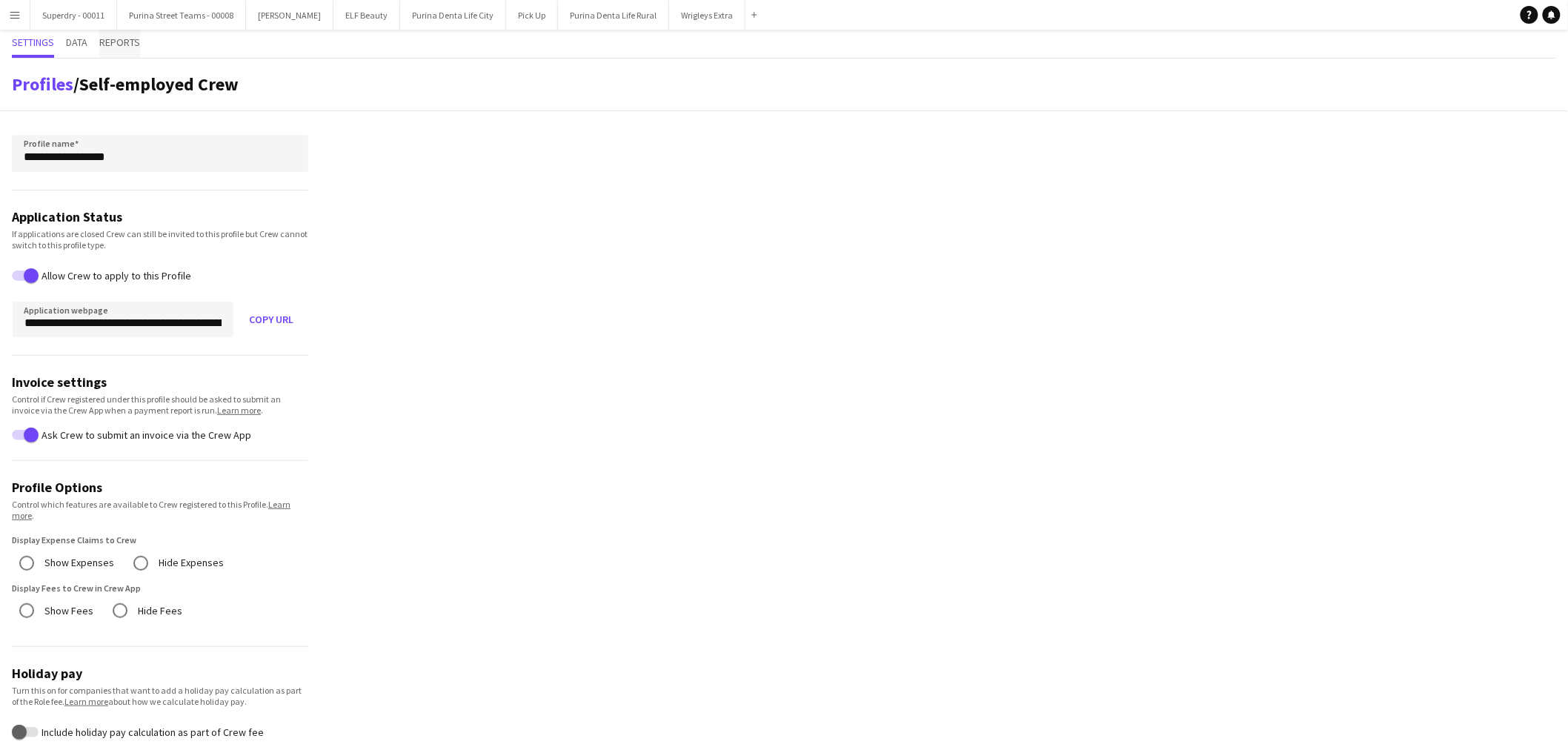
click at [112, 40] on span "Reports" at bounding box center [119, 42] width 41 height 10
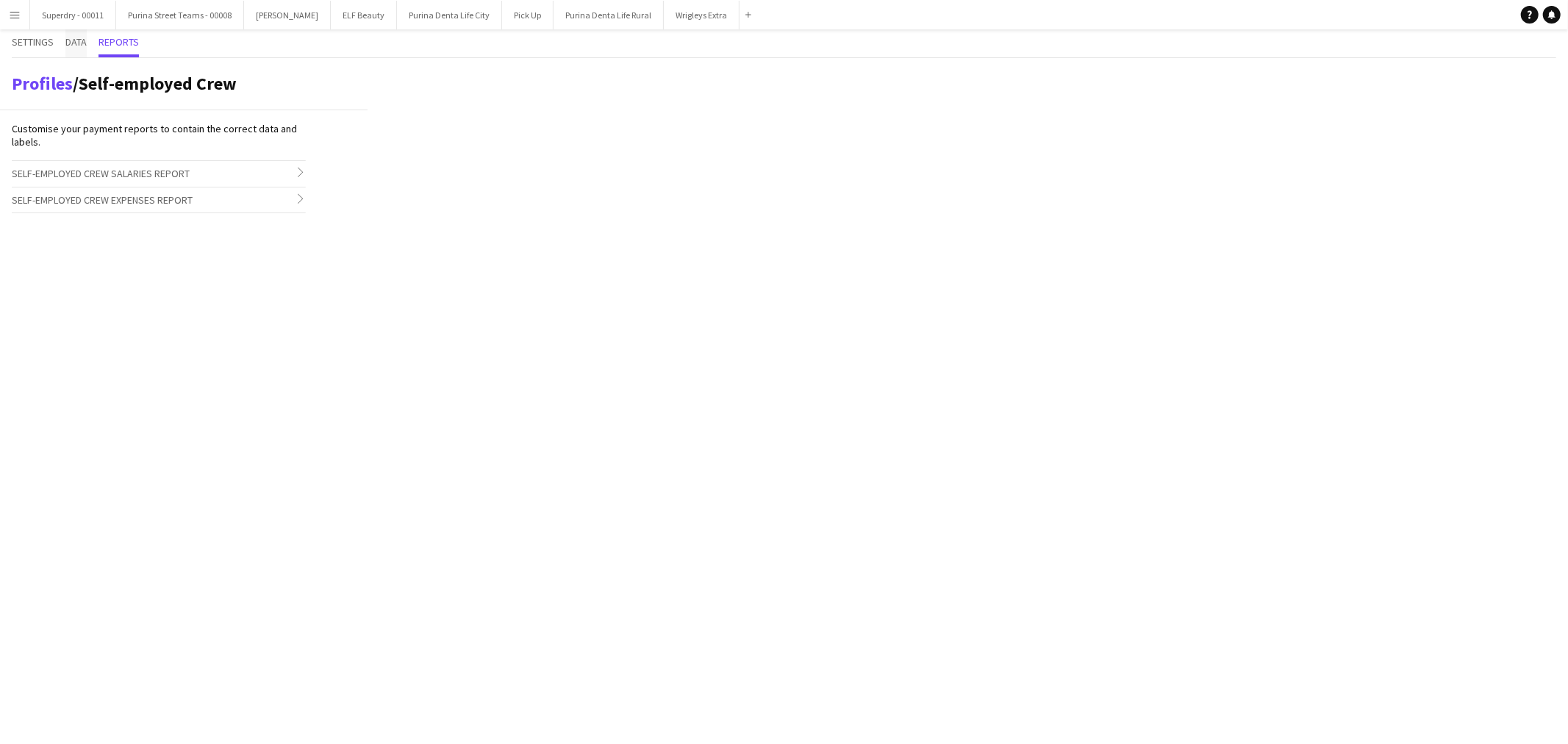
click at [72, 44] on span "Data" at bounding box center [76, 42] width 21 height 10
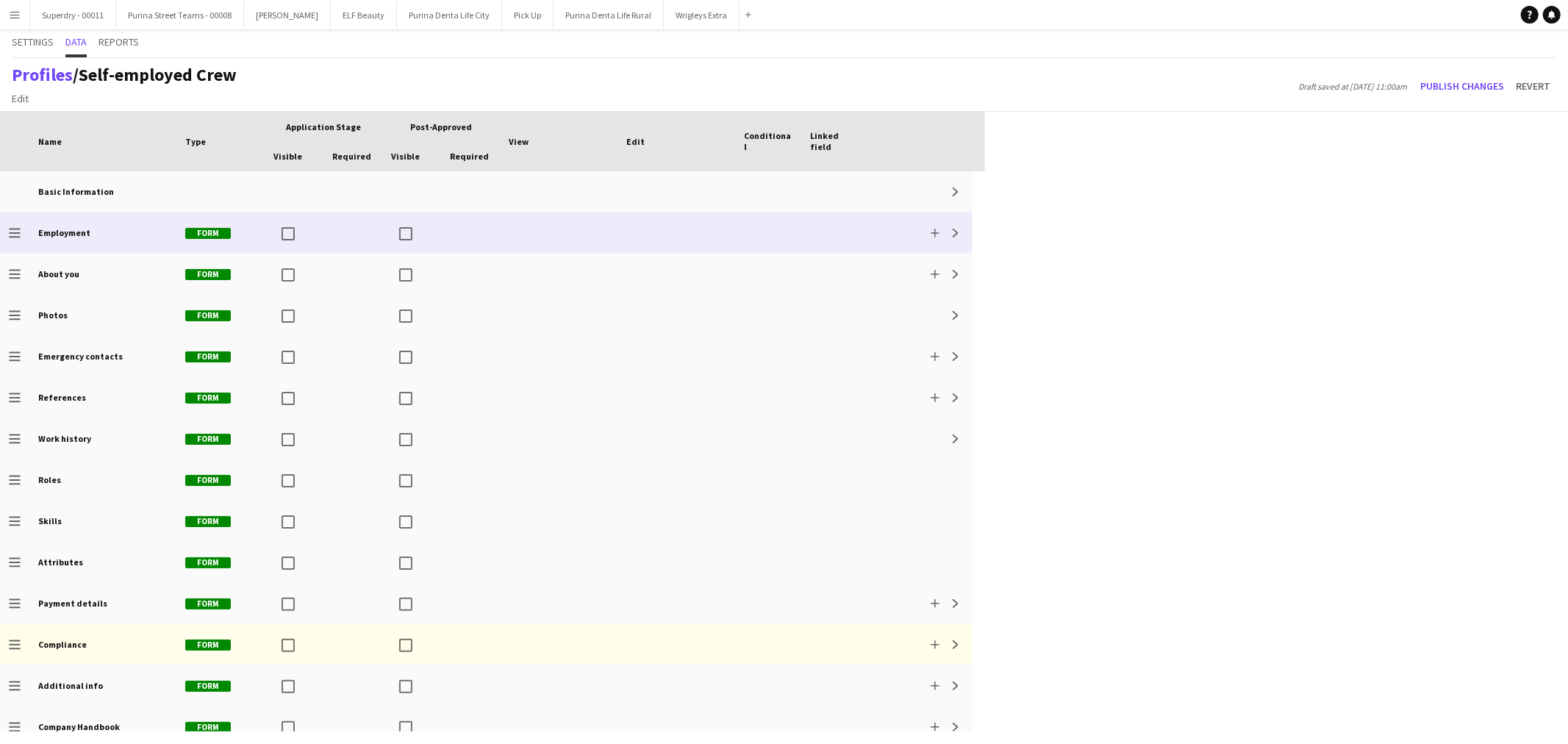
scroll to position [16, 0]
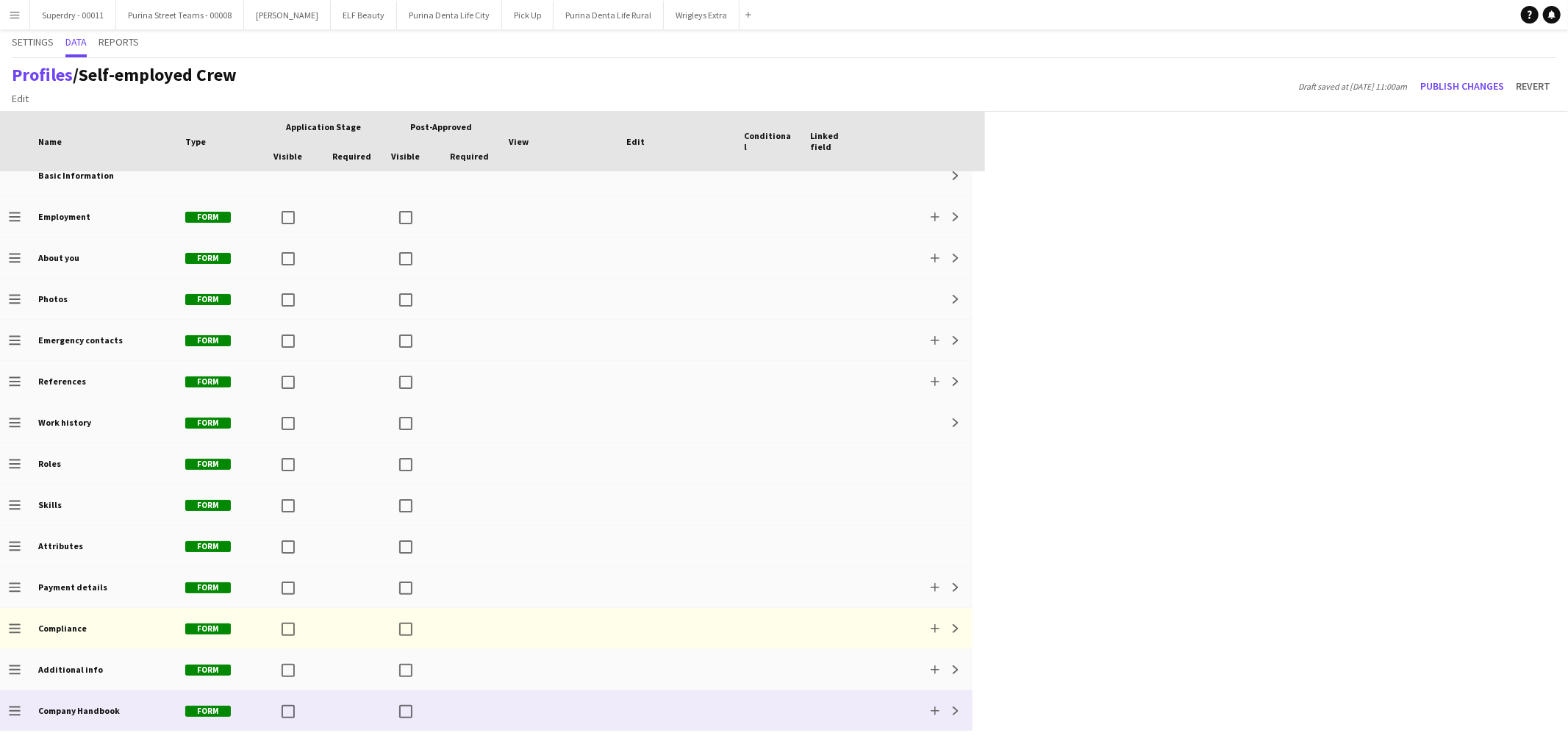
click at [75, 707] on b "Company Handbook" at bounding box center [79, 710] width 81 height 11
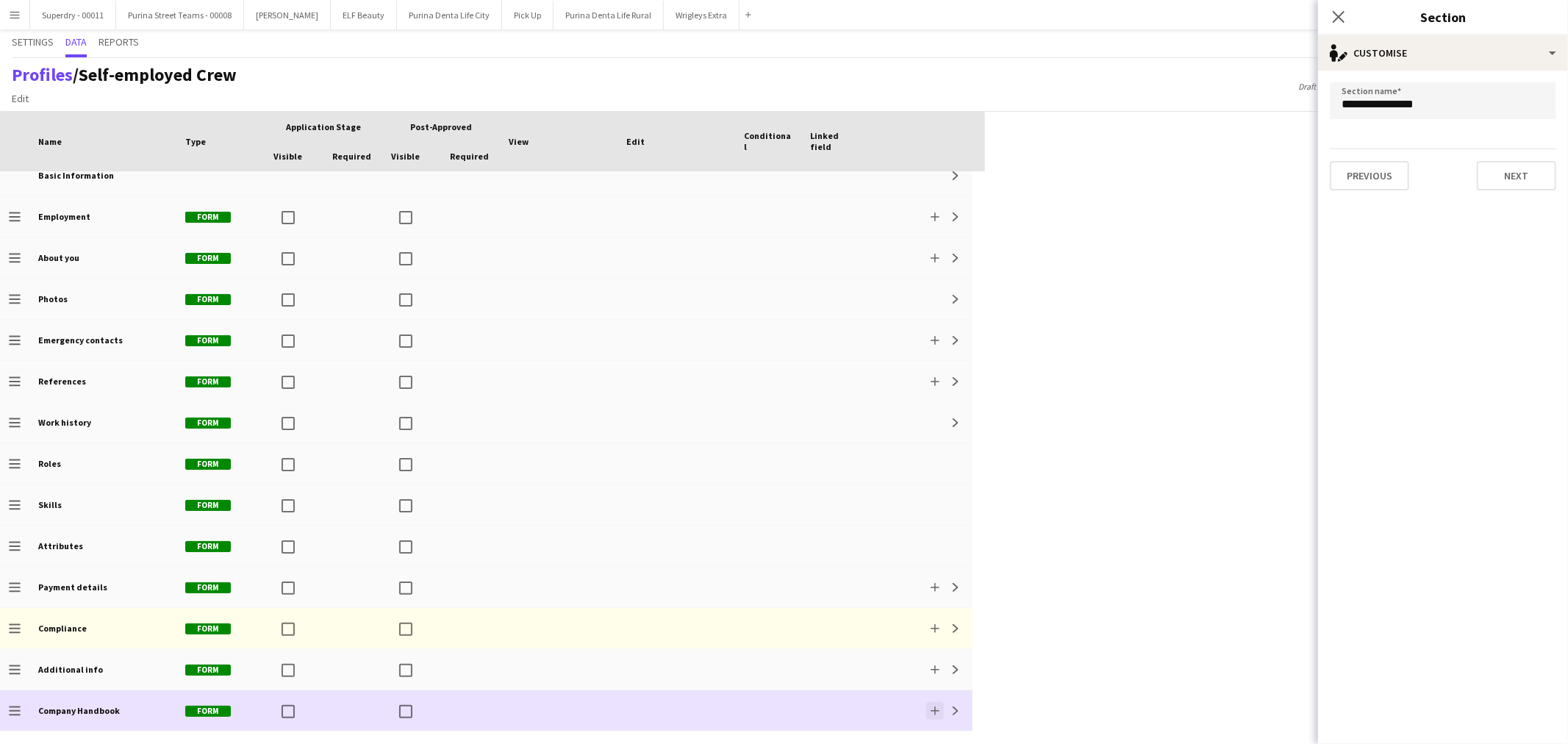
click at [935, 708] on app-icon "Add" at bounding box center [935, 711] width 9 height 9
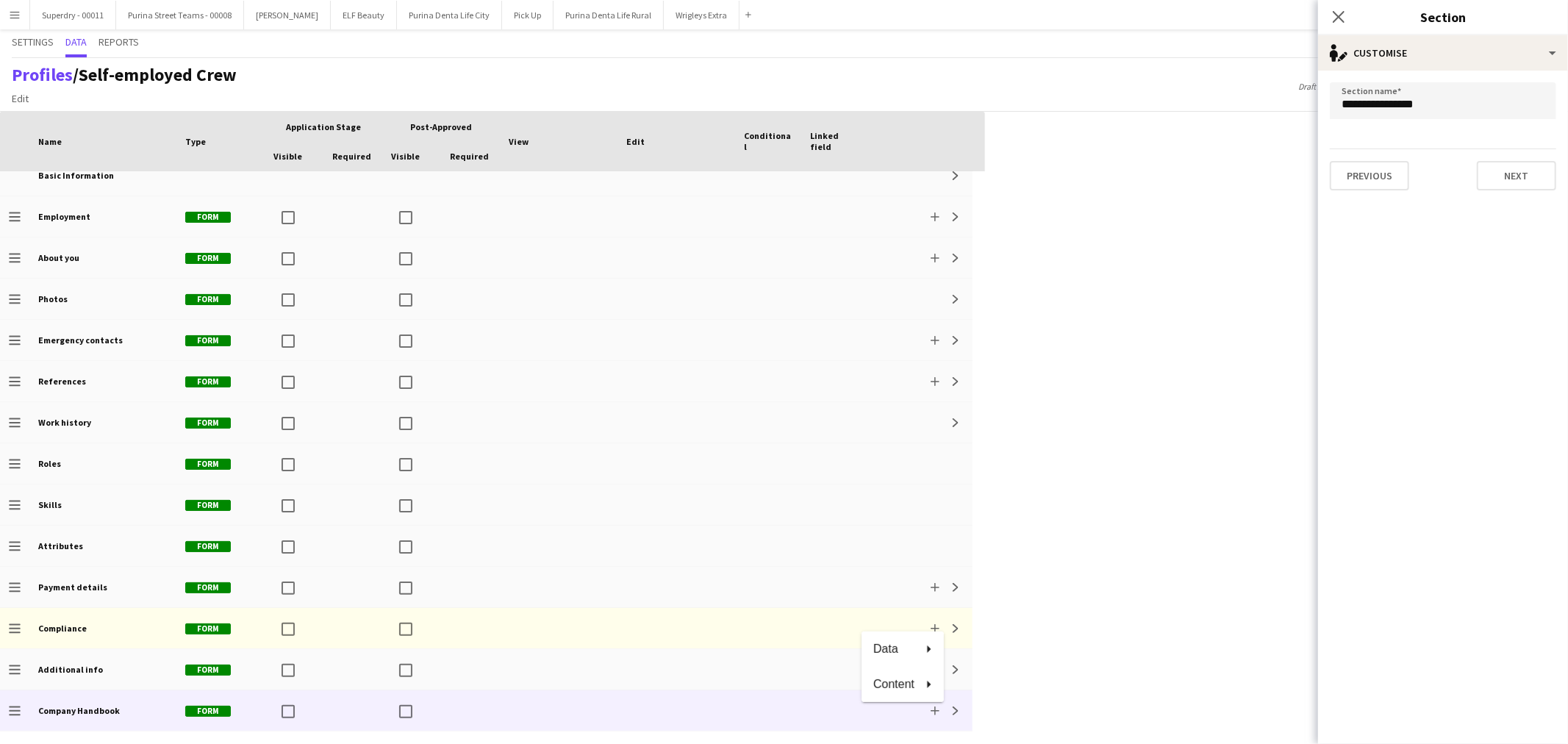
click at [946, 708] on div at bounding box center [784, 372] width 1568 height 744
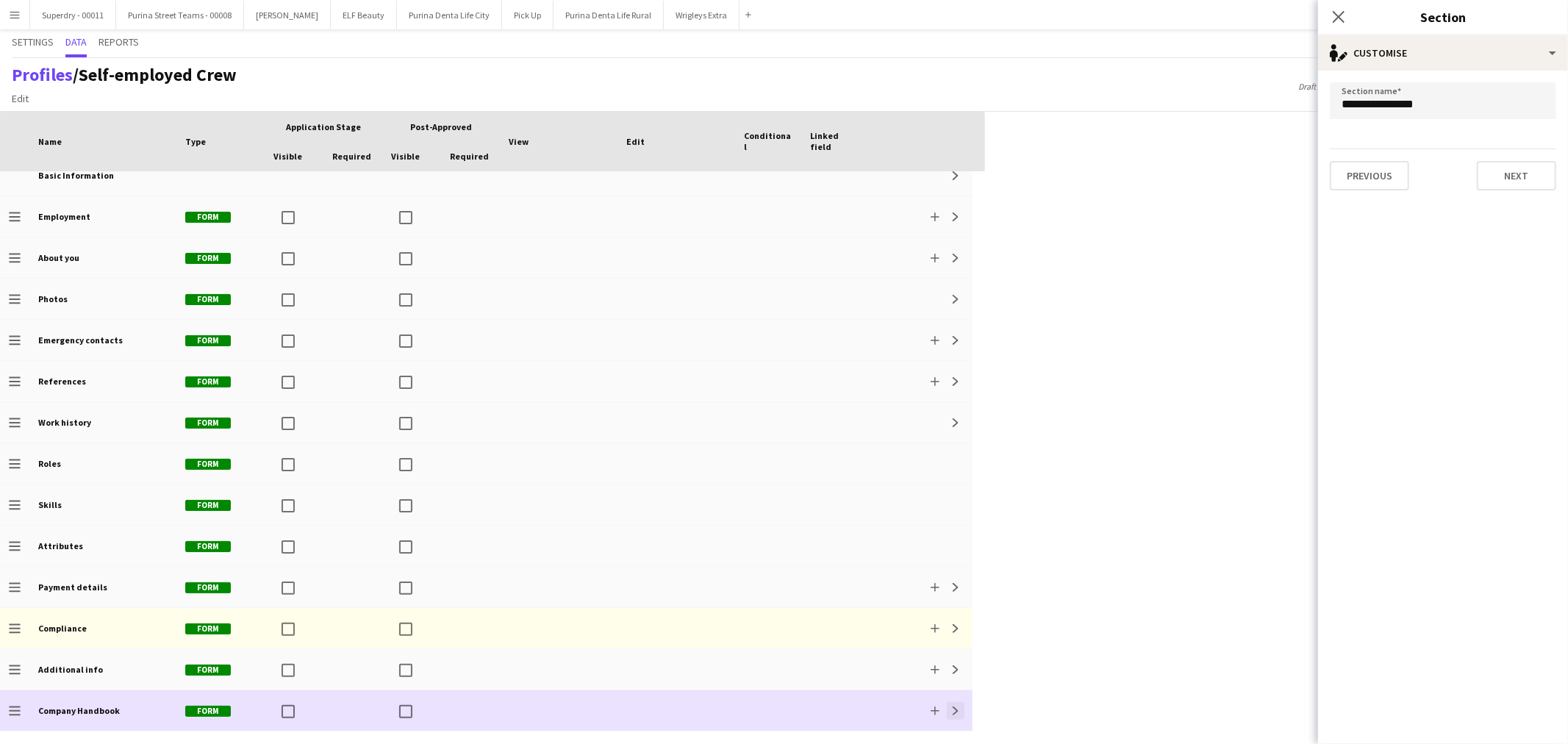
click at [952, 706] on app-icon "Expand" at bounding box center [956, 711] width 9 height 9
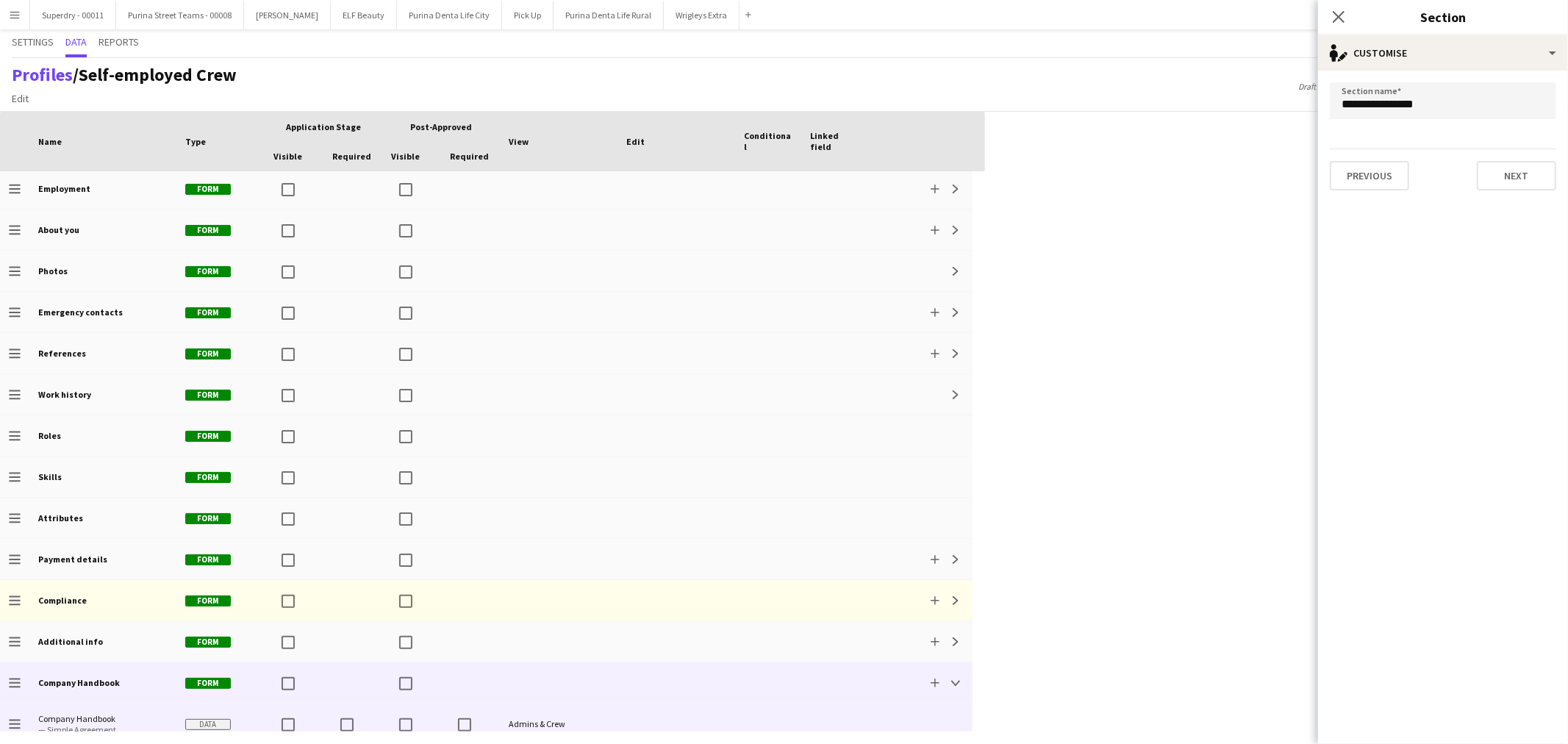
scroll to position [57, 0]
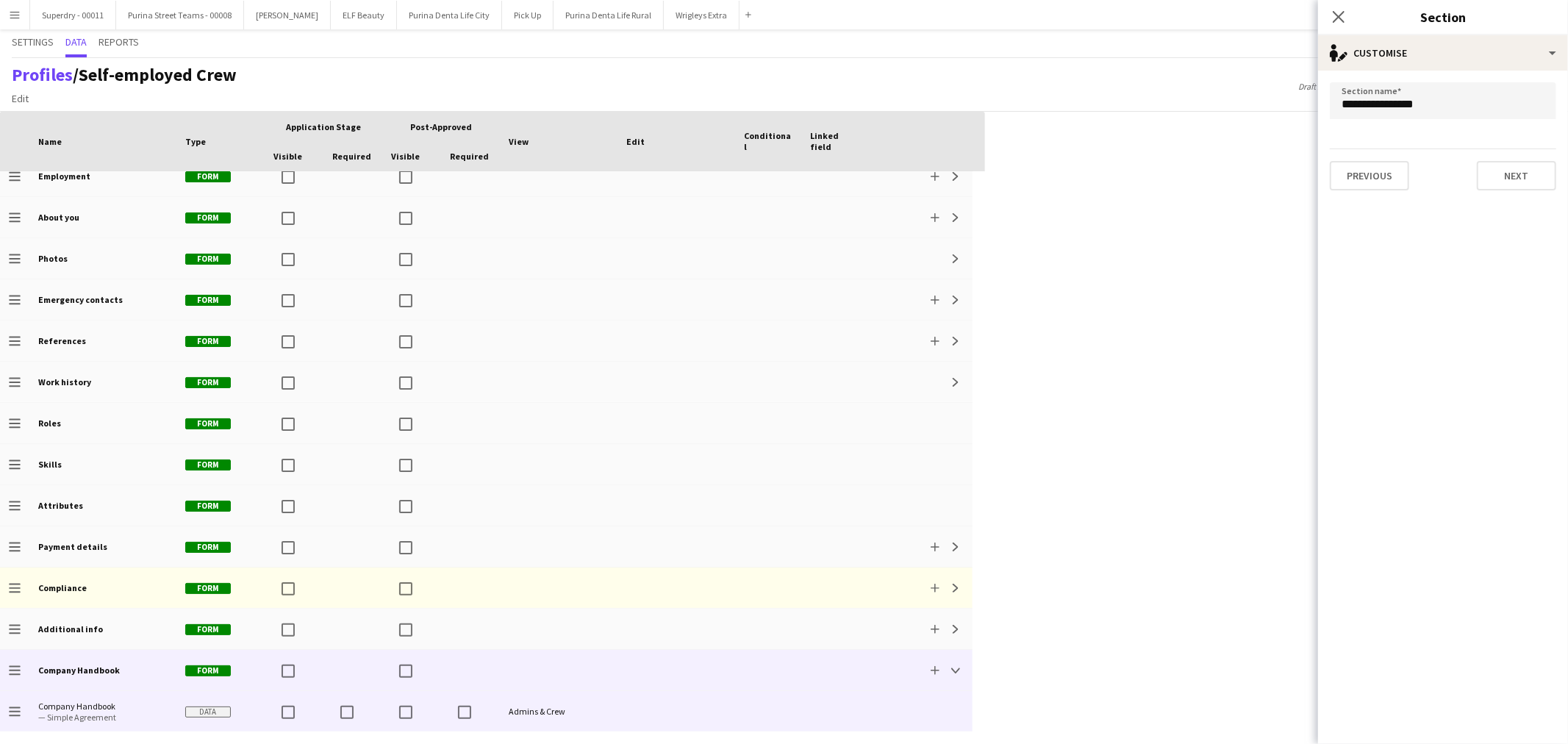
click at [83, 701] on span "Company Handbook" at bounding box center [103, 706] width 129 height 11
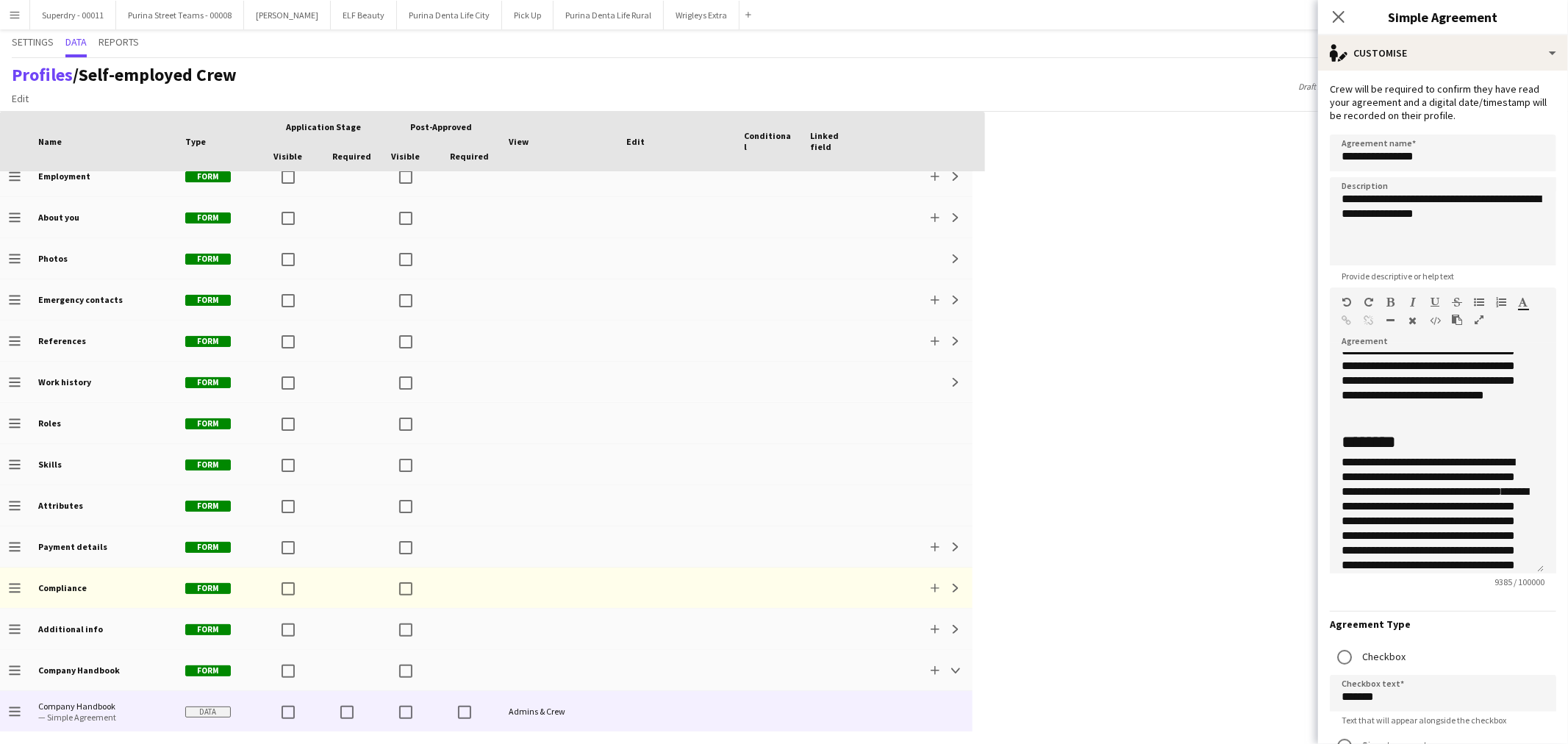
scroll to position [4166, 0]
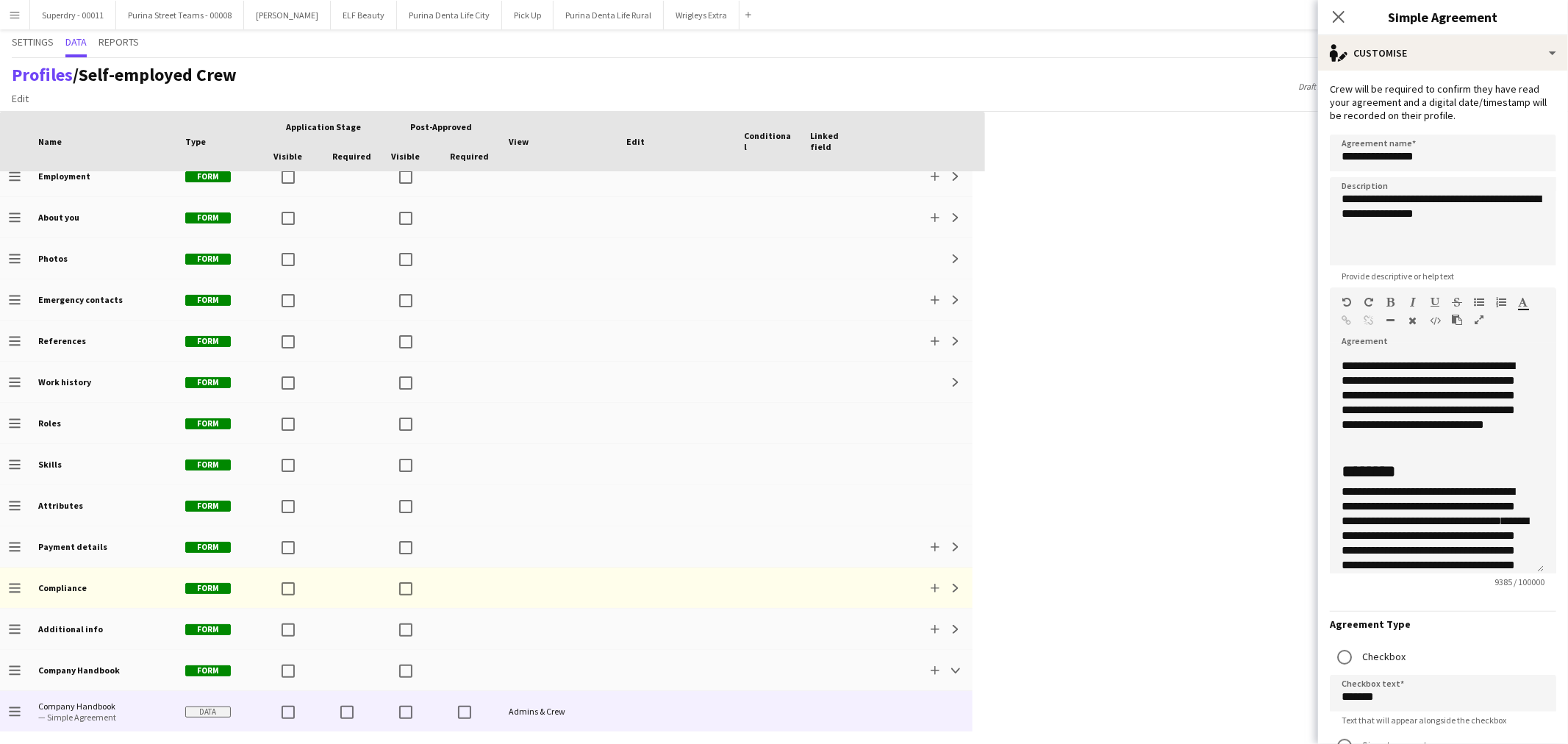
drag, startPoint x: 1339, startPoint y: 16, endPoint x: 1228, endPoint y: 12, distance: 111.1
click at [1339, 16] on icon "Close pop-in" at bounding box center [1339, 17] width 12 height 12
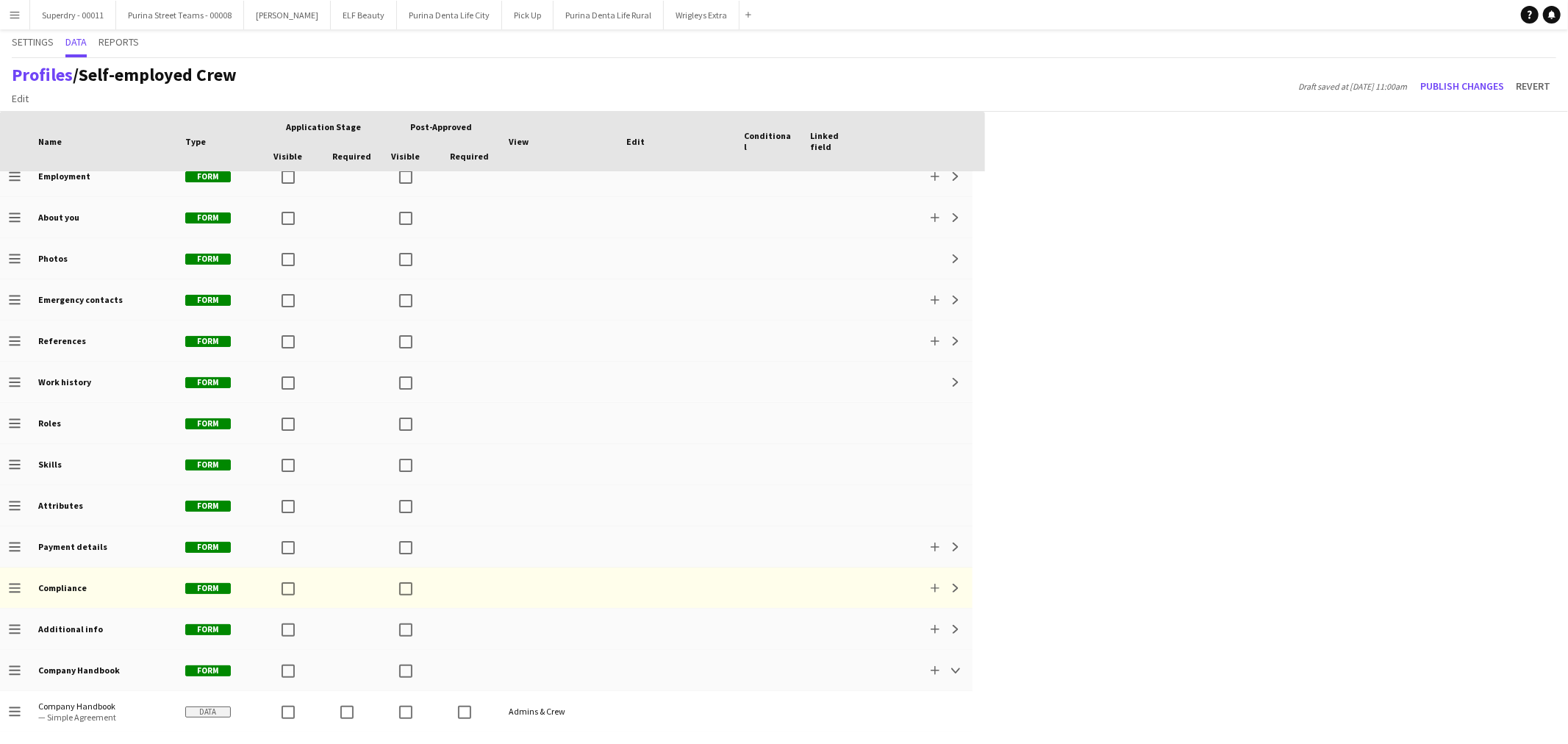
click at [4, 13] on button "Menu" at bounding box center [15, 15] width 30 height 30
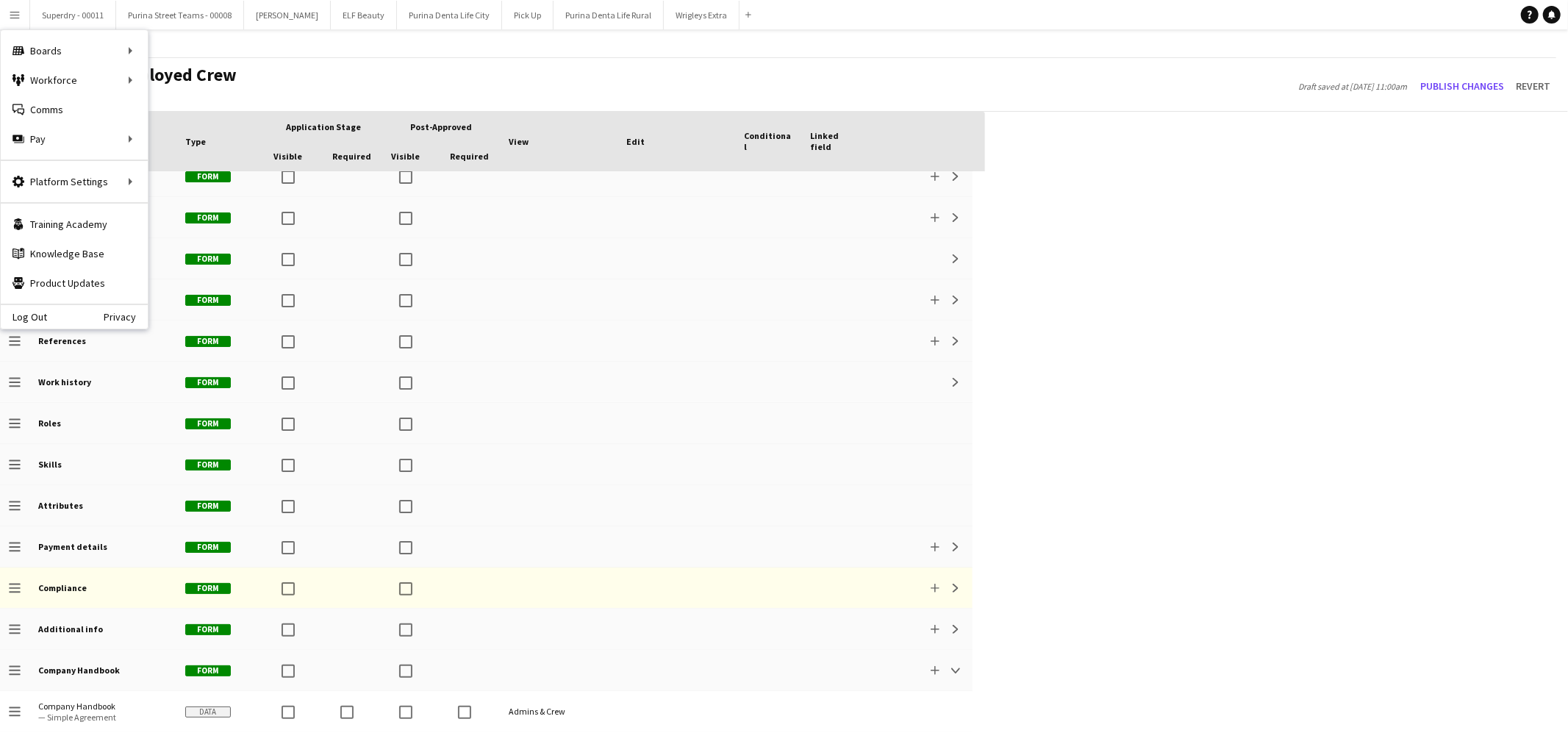
drag, startPoint x: 1098, startPoint y: 95, endPoint x: 1052, endPoint y: 91, distance: 46.2
click at [1098, 95] on div "Profiles / Self-employed Crew Edit Add section Draft saved at [DATE] 11:00am Pu…" at bounding box center [784, 85] width 1568 height 54
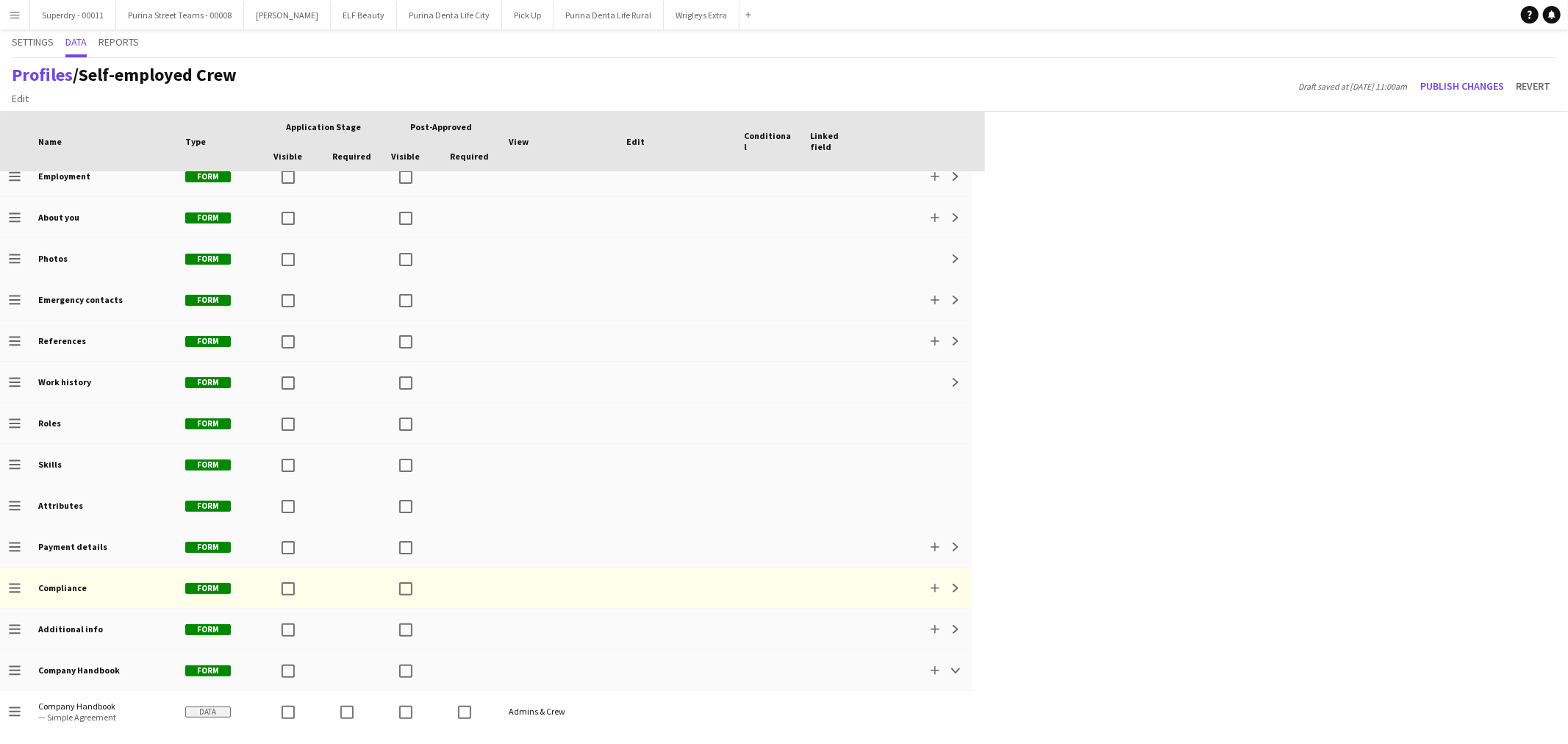
click at [16, 19] on app-icon "Menu" at bounding box center [15, 15] width 12 height 12
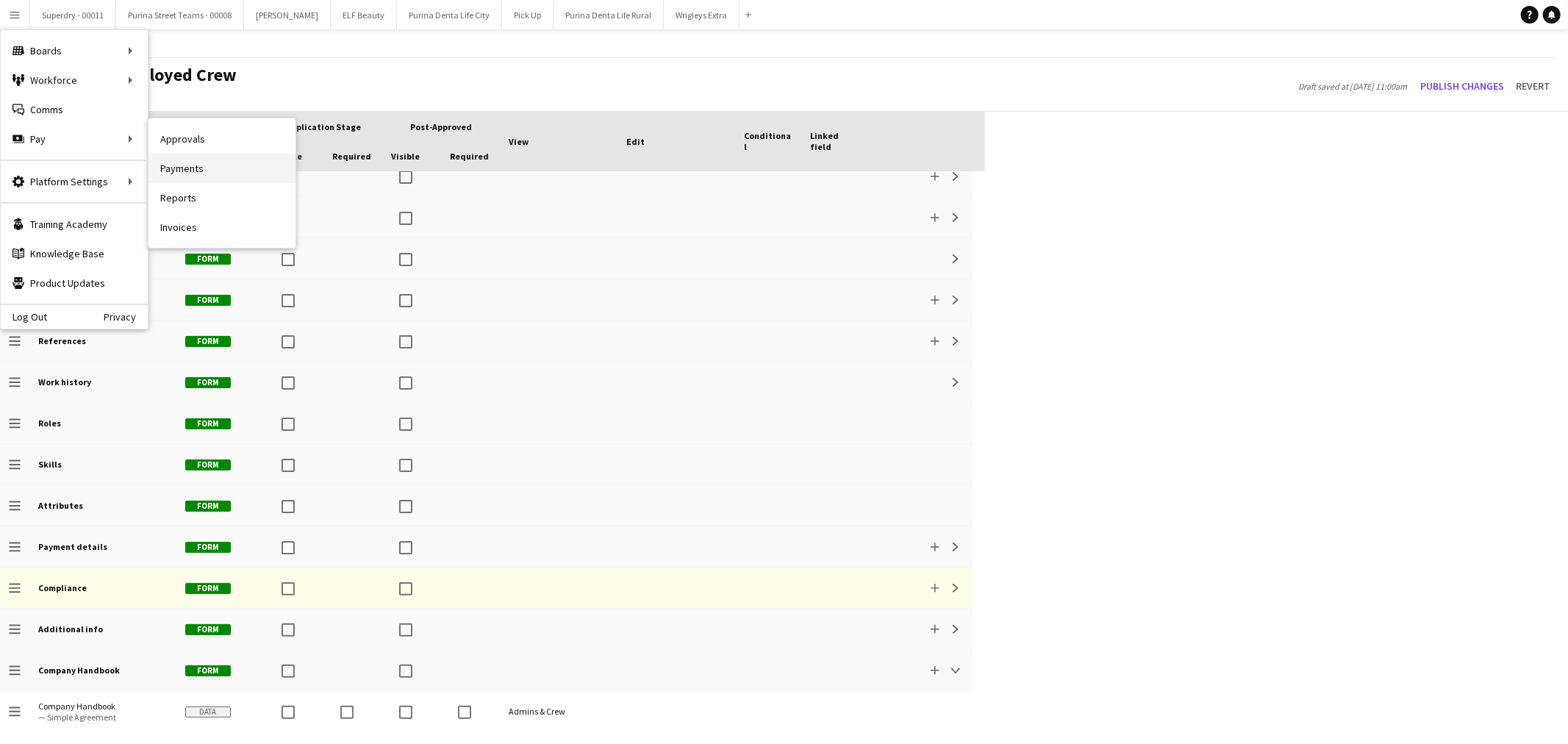
click at [238, 170] on link "Payments" at bounding box center [222, 168] width 147 height 30
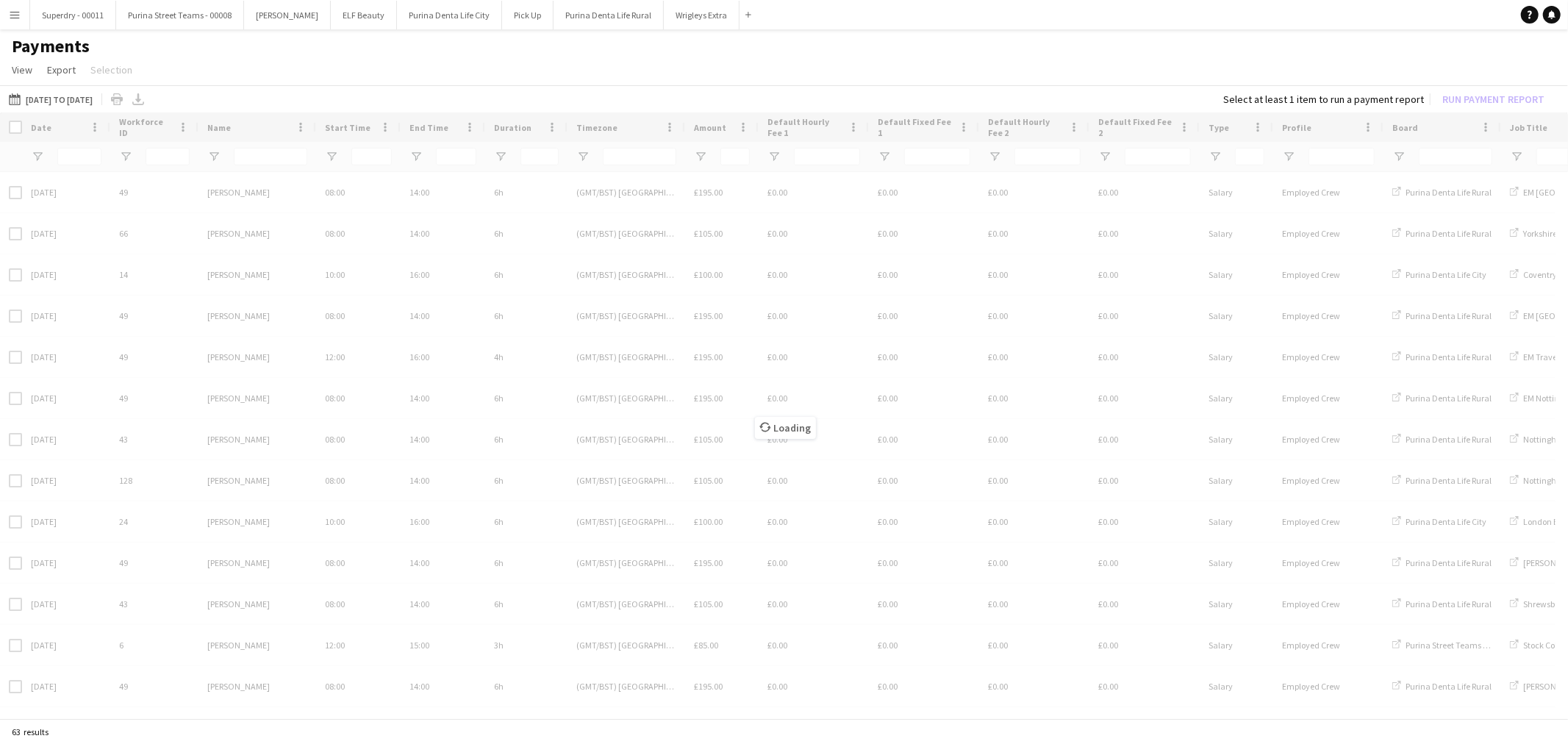
type input "***"
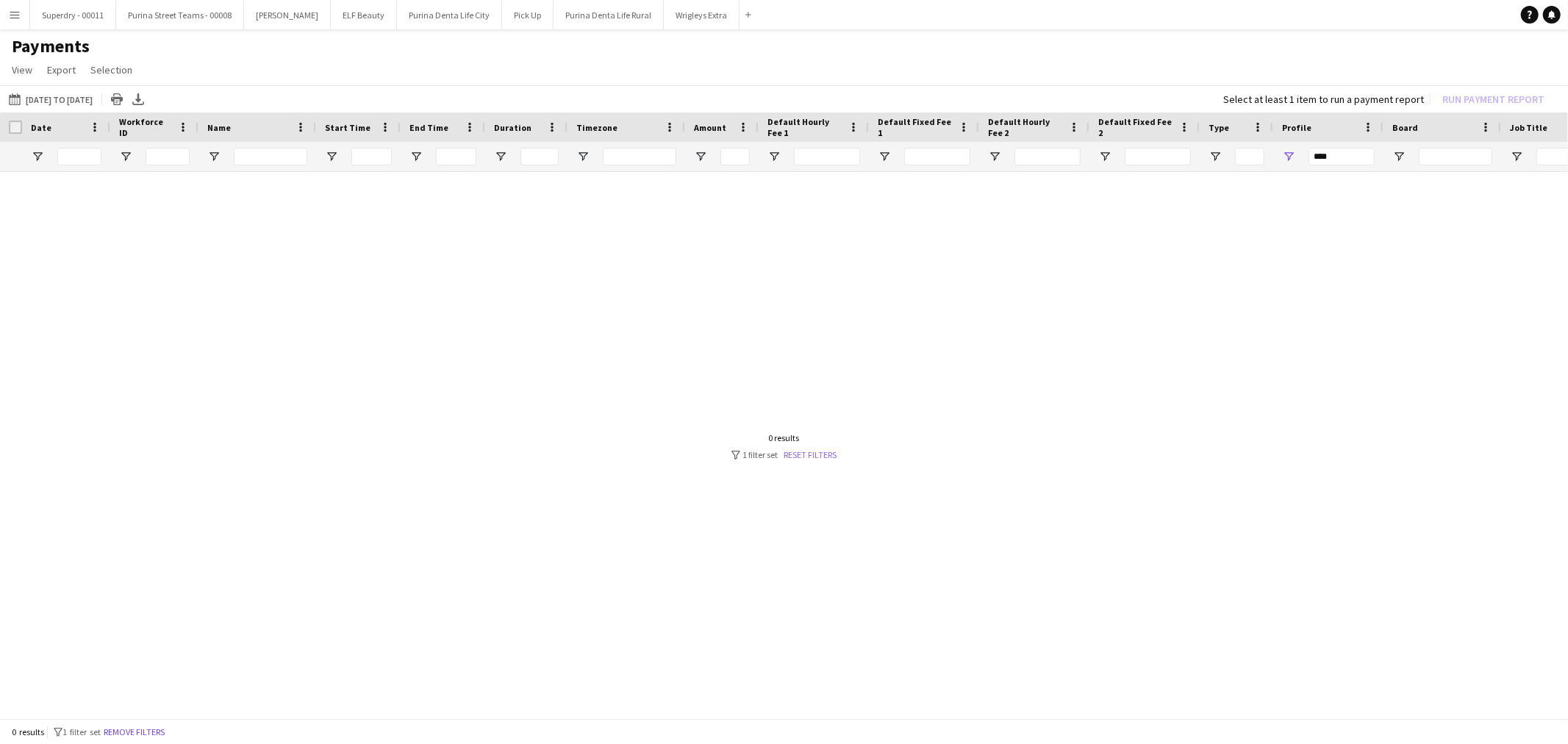
click at [810, 449] on link "Reset filters" at bounding box center [811, 454] width 53 height 11
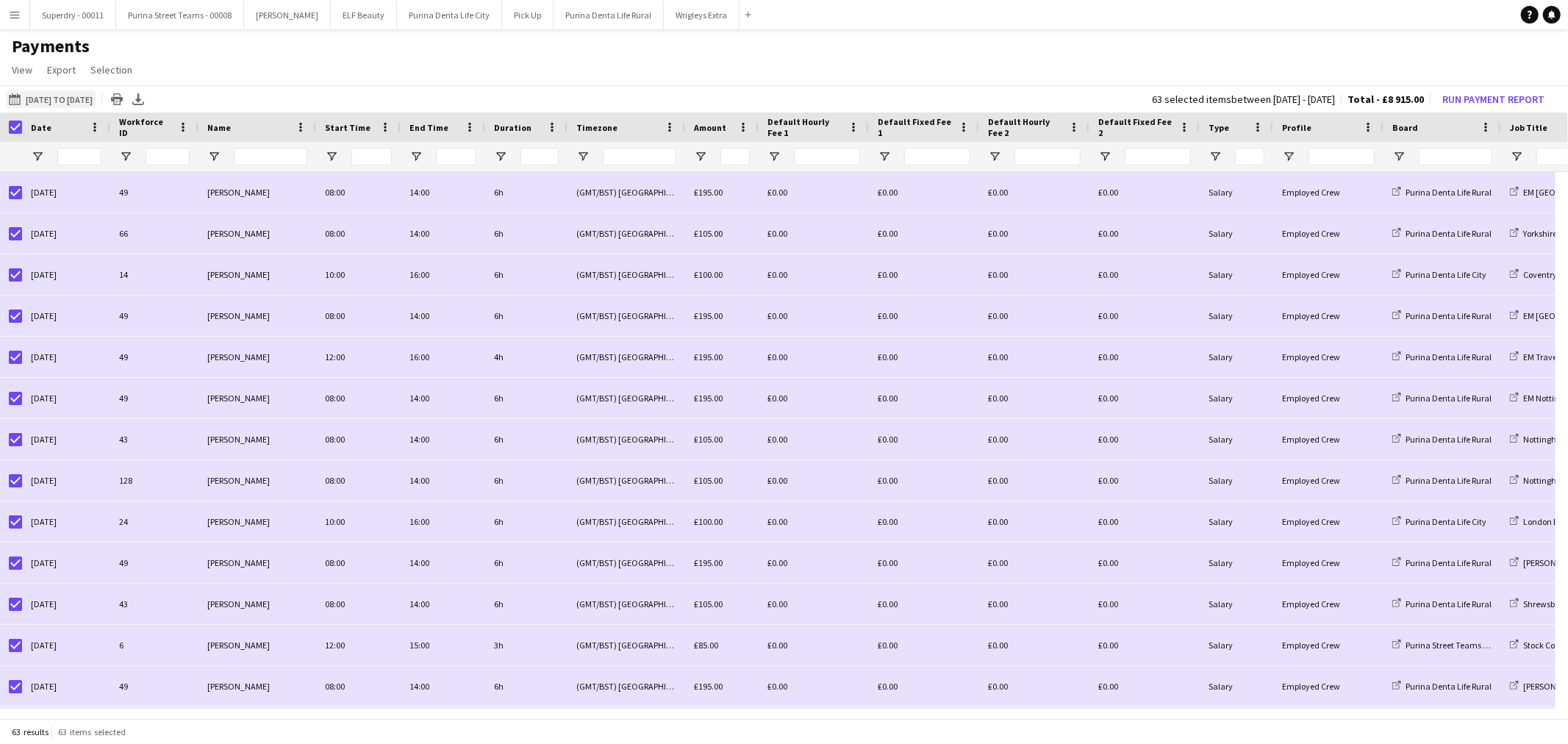
click at [76, 100] on button "[DATE] to [DATE] [DATE] to [DATE]" at bounding box center [50, 99] width 89 height 18
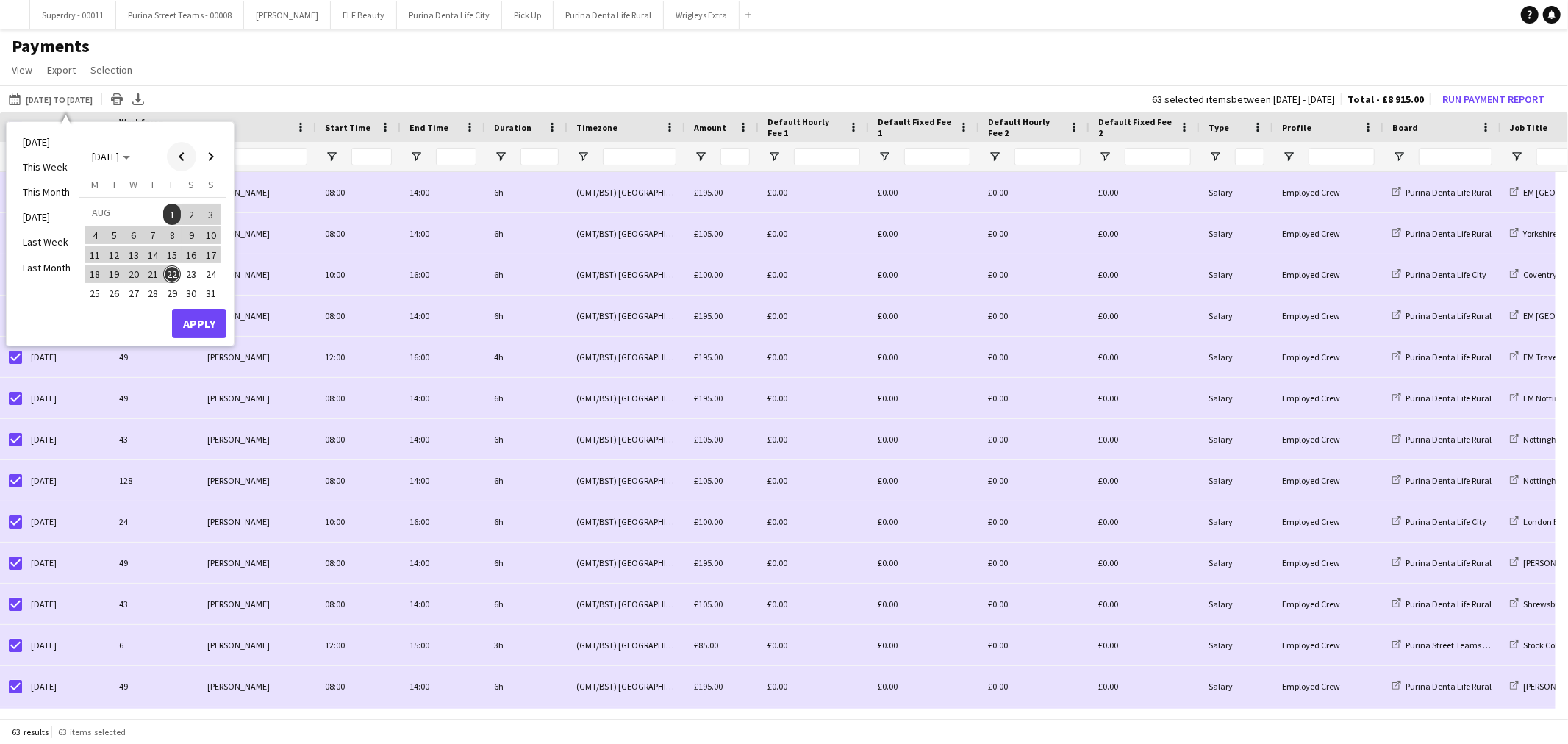
click at [185, 152] on span "Previous month" at bounding box center [182, 157] width 30 height 30
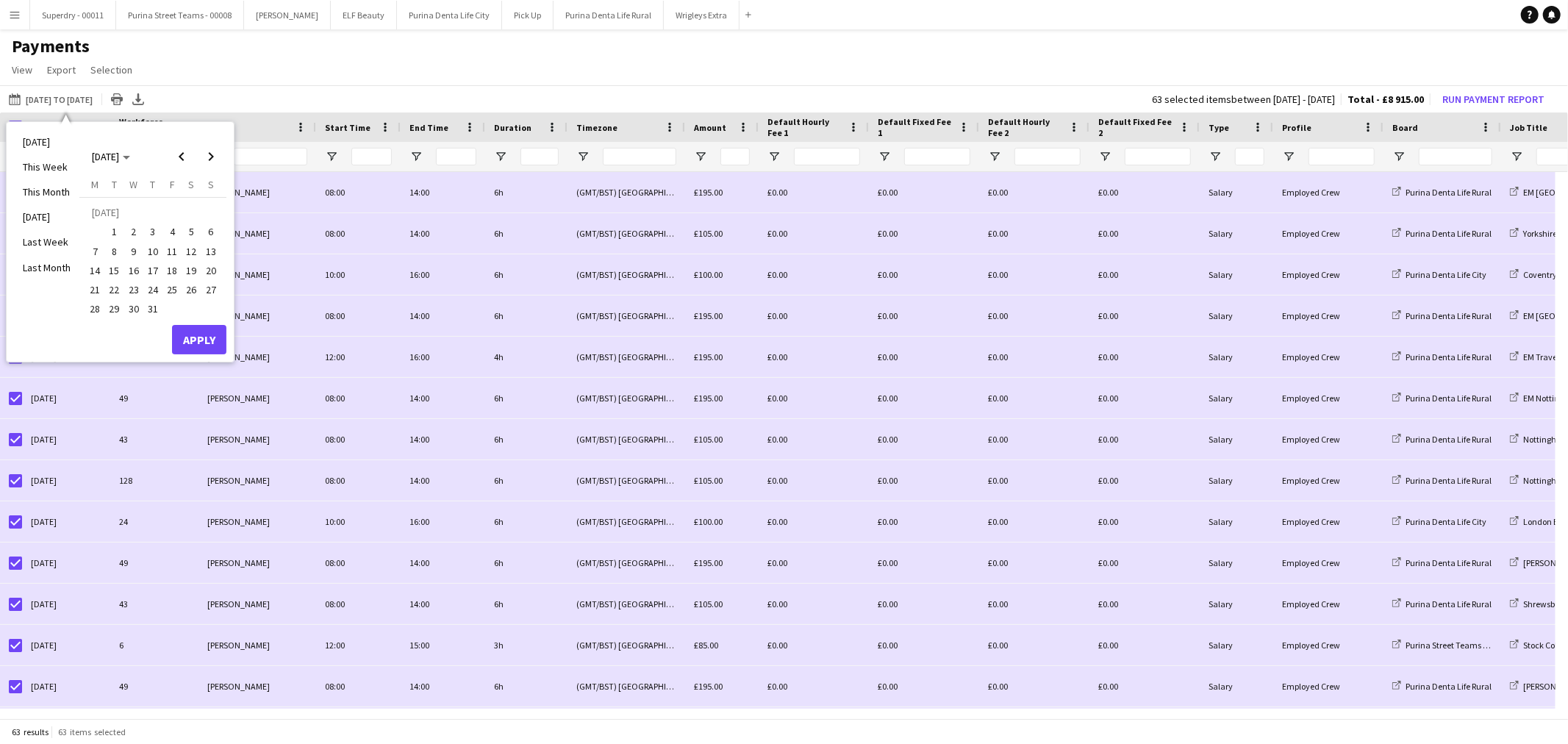
click at [93, 287] on span "21" at bounding box center [95, 290] width 18 height 18
click at [188, 332] on button "Apply" at bounding box center [200, 340] width 55 height 30
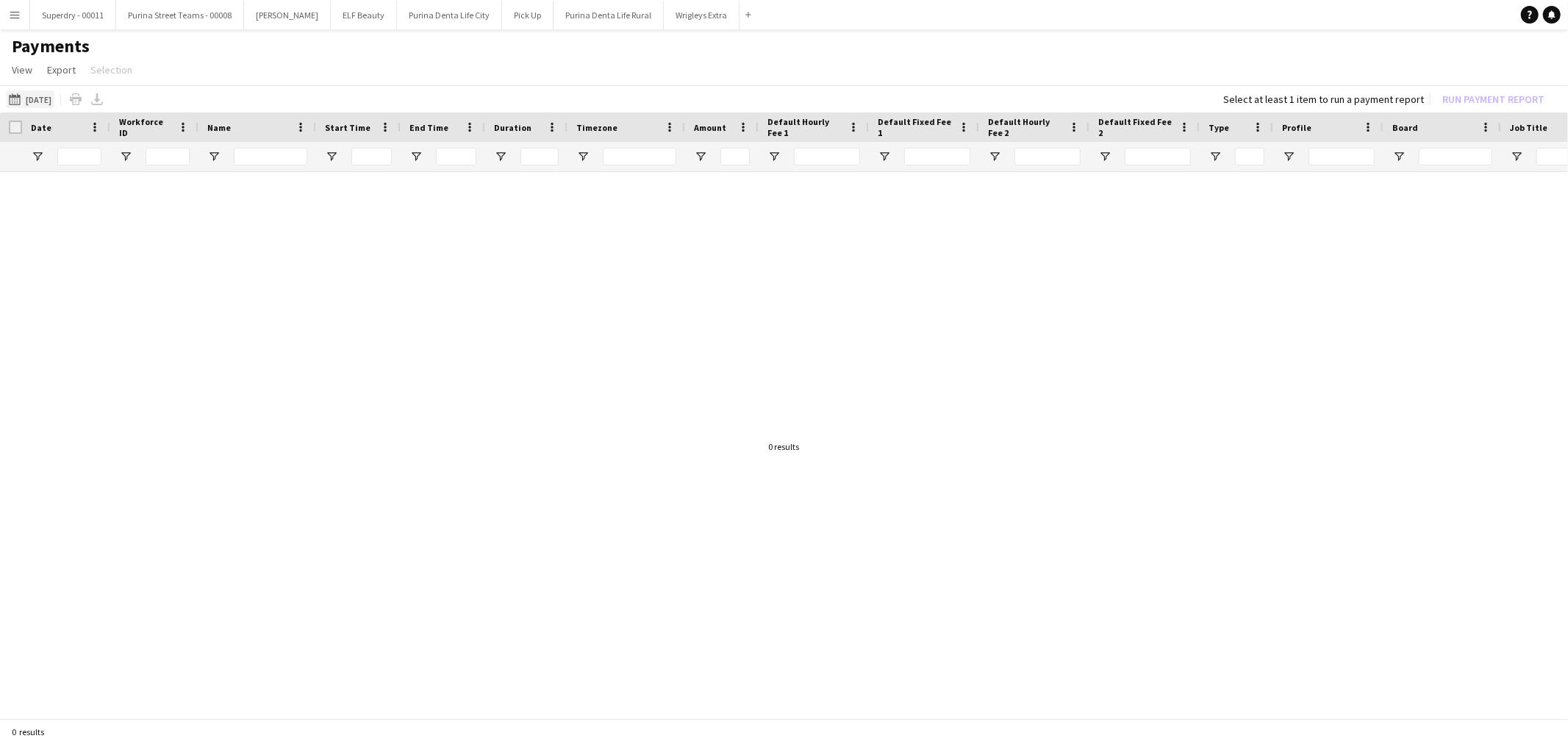
click at [33, 93] on button "[DATE] to [DATE] [DATE]" at bounding box center [30, 99] width 49 height 18
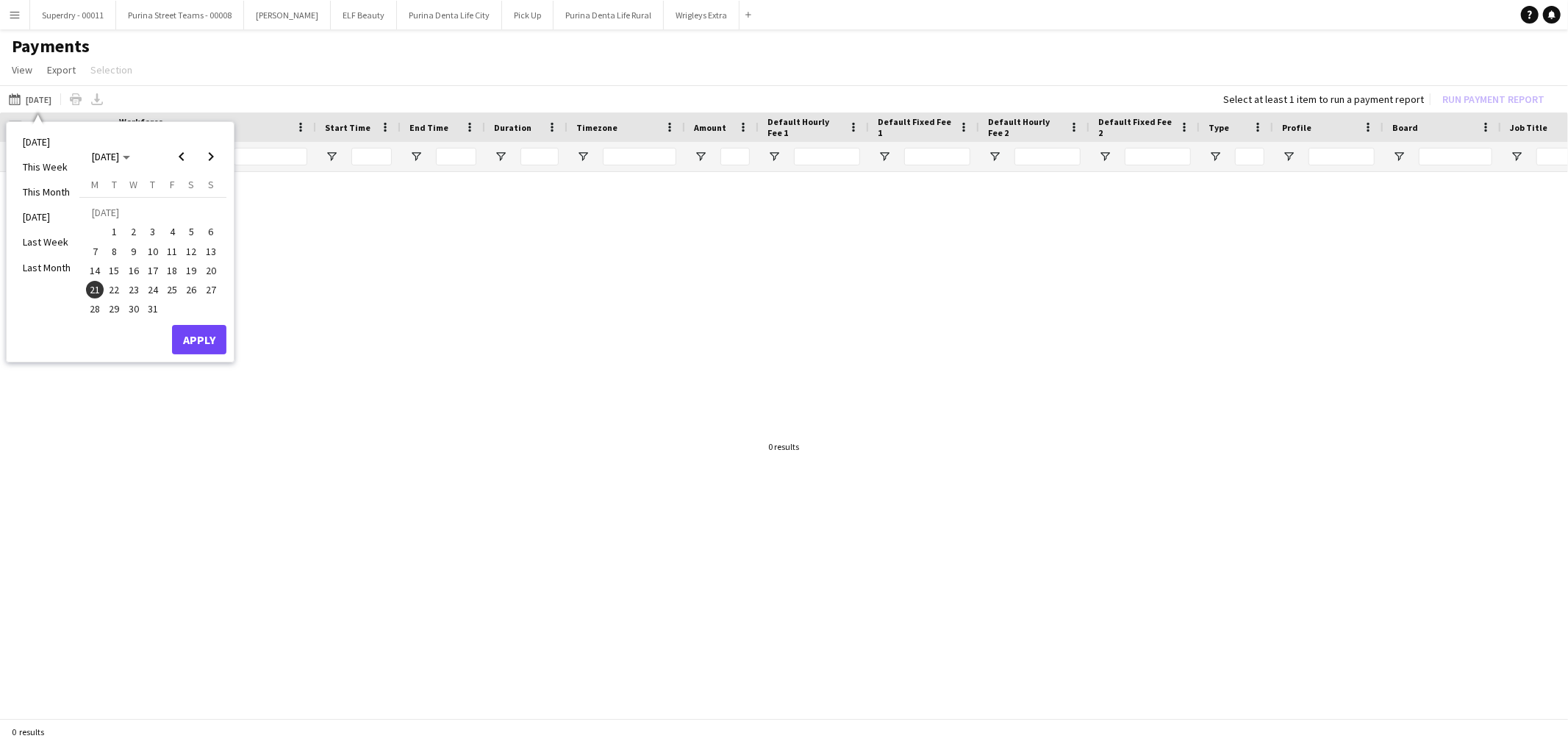
click at [115, 291] on span "22" at bounding box center [115, 290] width 18 height 18
click at [214, 149] on span "Next month" at bounding box center [211, 157] width 30 height 30
click at [155, 269] on span "21" at bounding box center [153, 274] width 18 height 18
click at [211, 326] on button "Apply" at bounding box center [200, 324] width 55 height 30
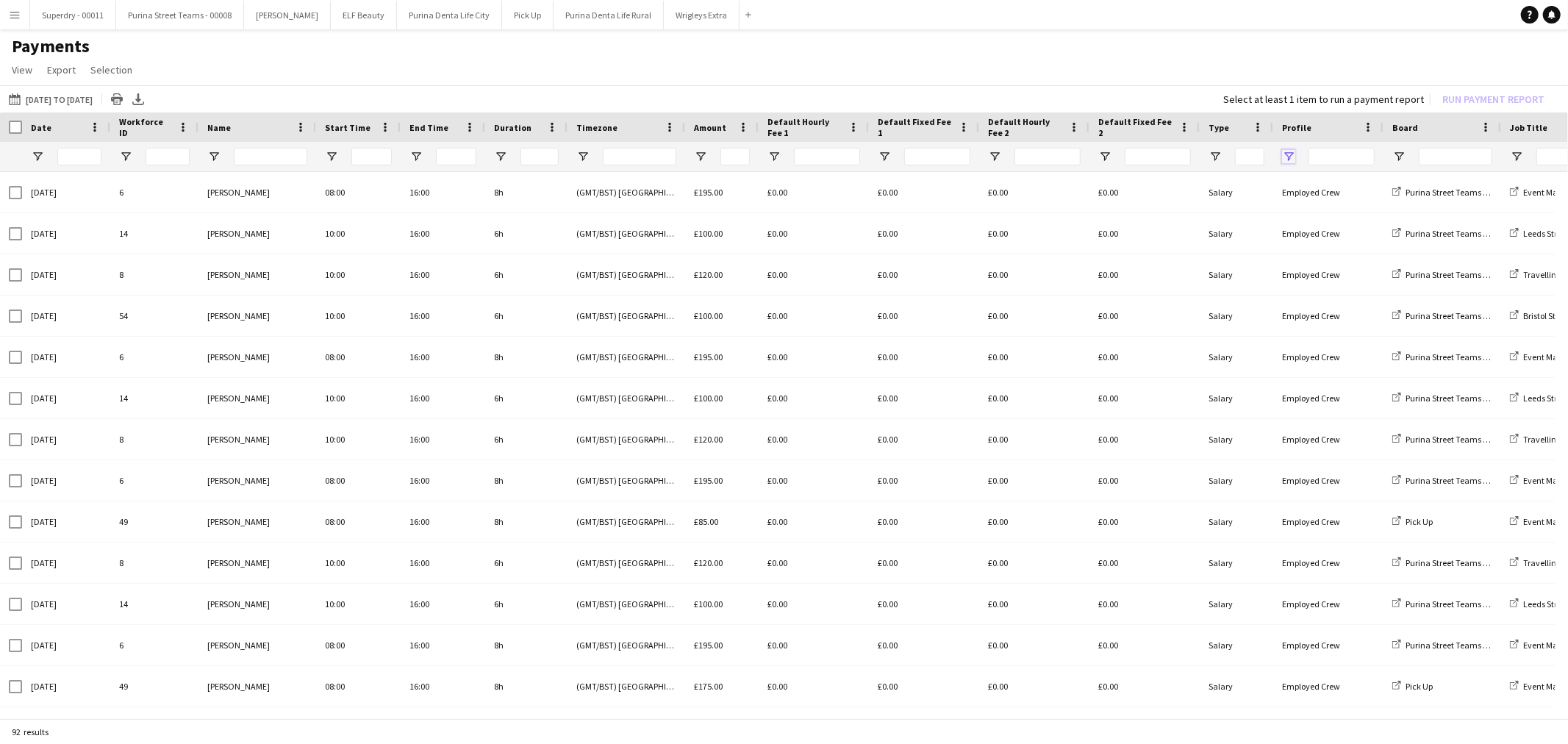
click at [1290, 152] on span "Open Filter Menu" at bounding box center [1289, 157] width 13 height 13
click at [1135, 81] on app-page-menu "View Customise view Customise filters Reset Filters Reset View Reset All Export…" at bounding box center [784, 72] width 1568 height 28
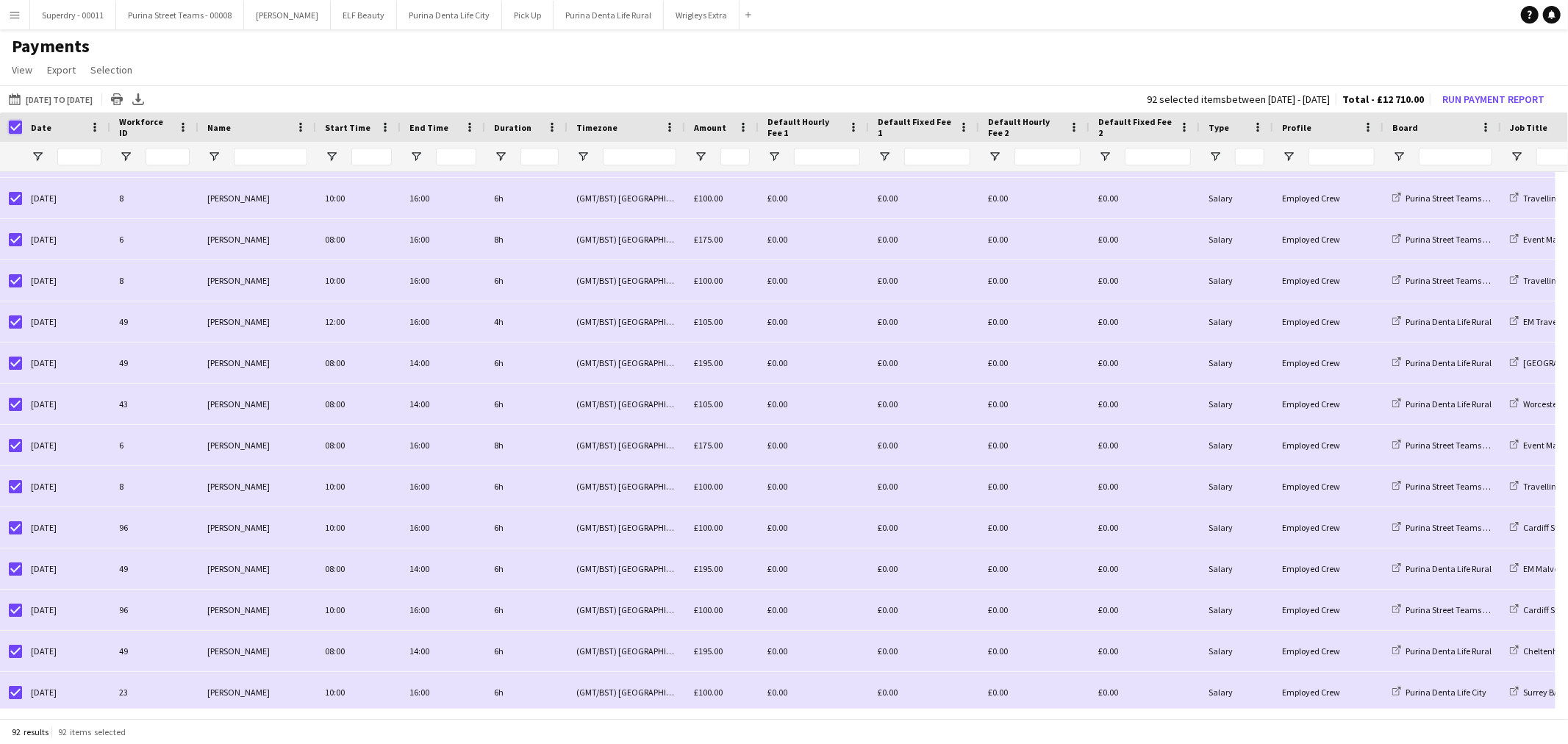
scroll to position [2188, 0]
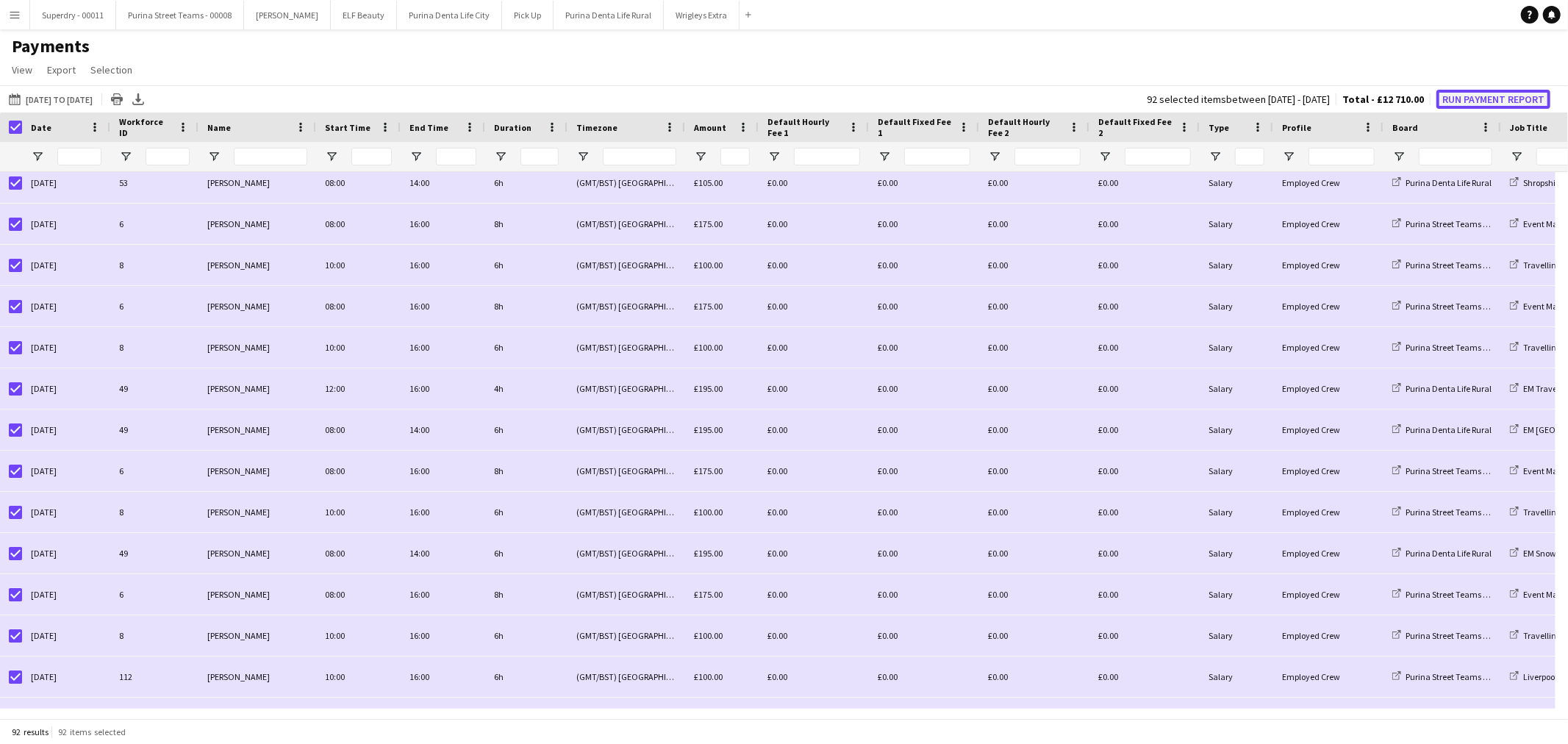
click at [1474, 98] on button "Run Payment Report" at bounding box center [1493, 99] width 114 height 19
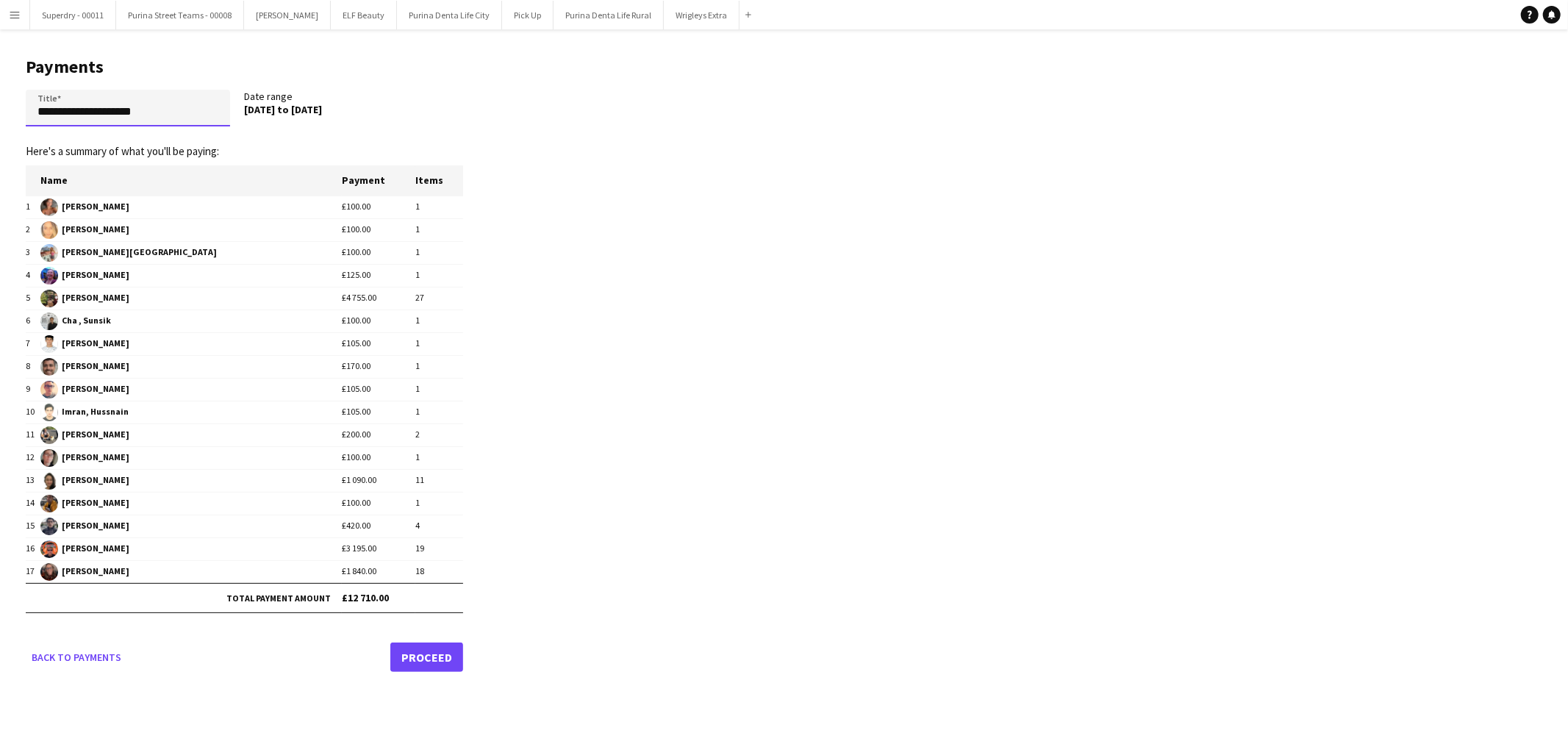
click at [74, 117] on input "**********" at bounding box center [128, 108] width 205 height 37
type input "**********"
click at [429, 658] on link "Proceed" at bounding box center [426, 658] width 73 height 30
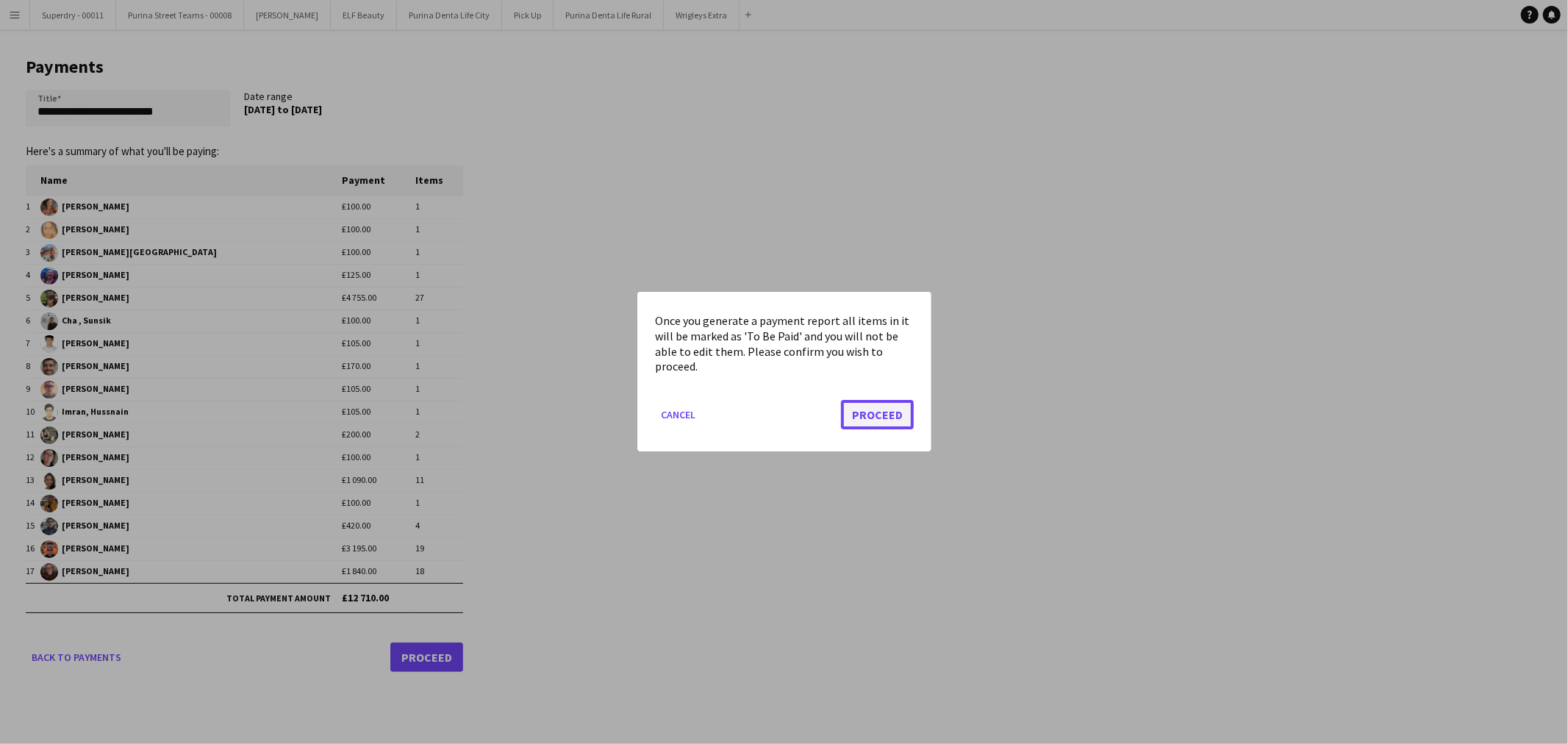
click at [904, 420] on button "Proceed" at bounding box center [877, 415] width 73 height 30
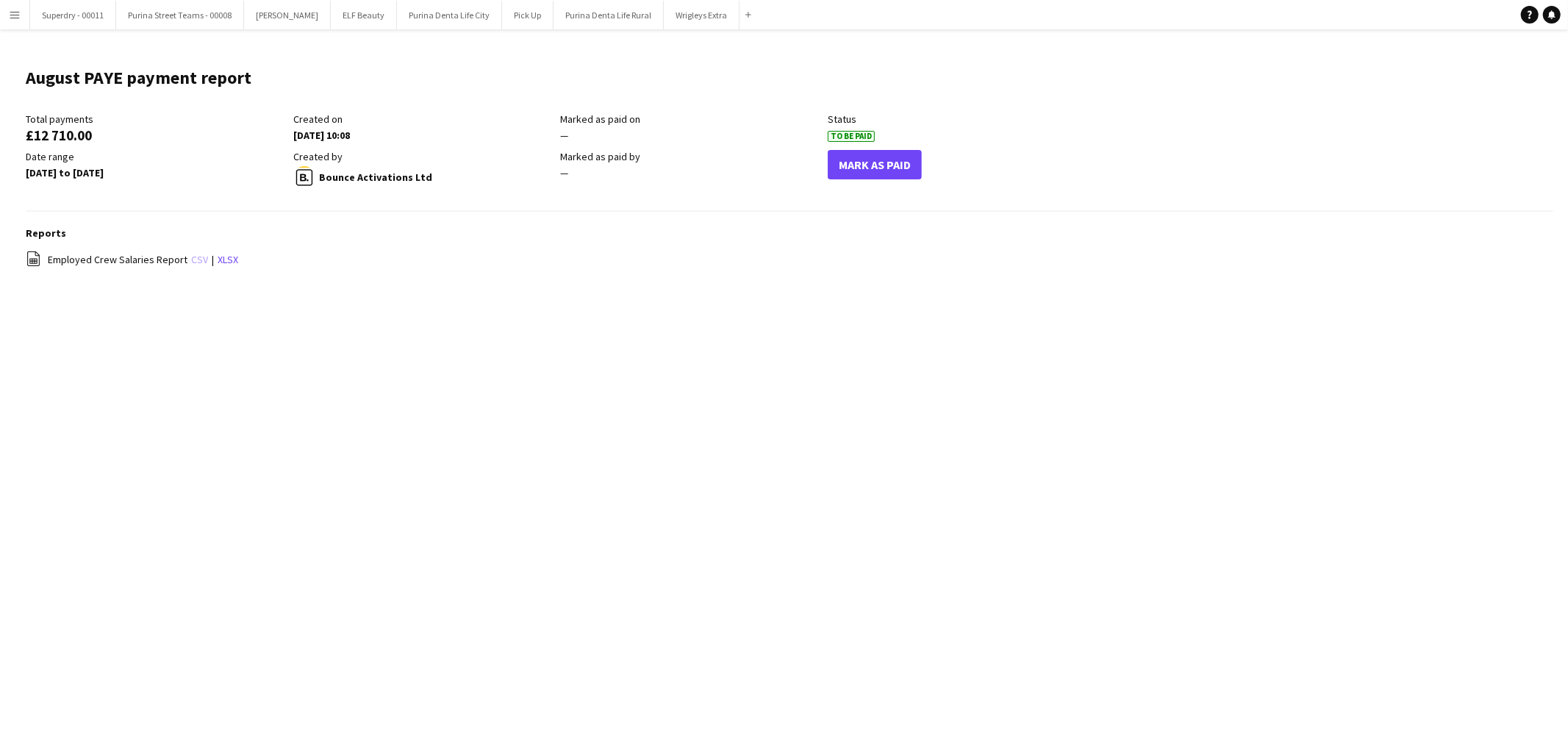
click at [191, 262] on link "csv" at bounding box center [200, 259] width 17 height 13
